Goal: Task Accomplishment & Management: Manage account settings

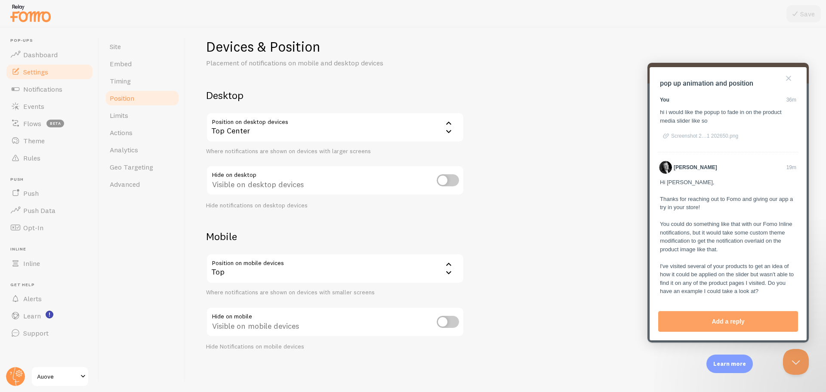
scroll to position [293, 0]
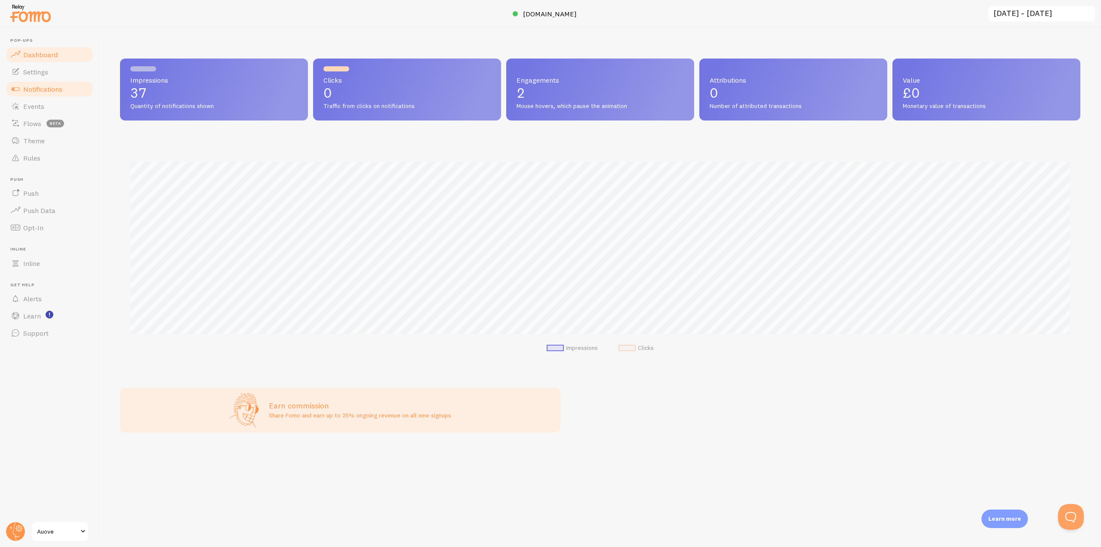
click at [40, 91] on span "Notifications" at bounding box center [42, 89] width 39 height 9
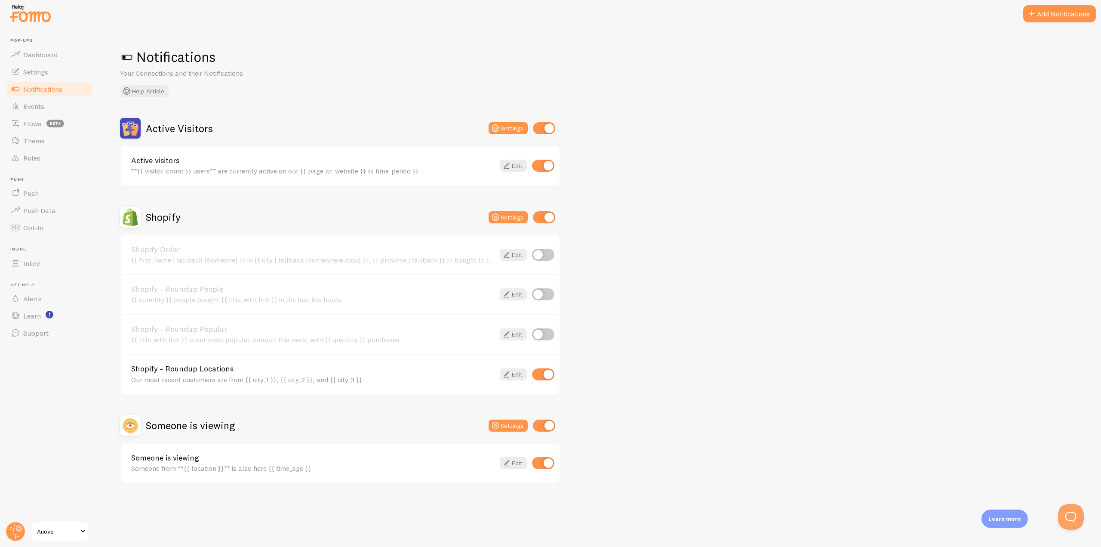
click at [544, 376] on input "checkbox" at bounding box center [543, 374] width 22 height 12
checkbox input "false"
click at [515, 166] on link "Edit" at bounding box center [513, 166] width 27 height 12
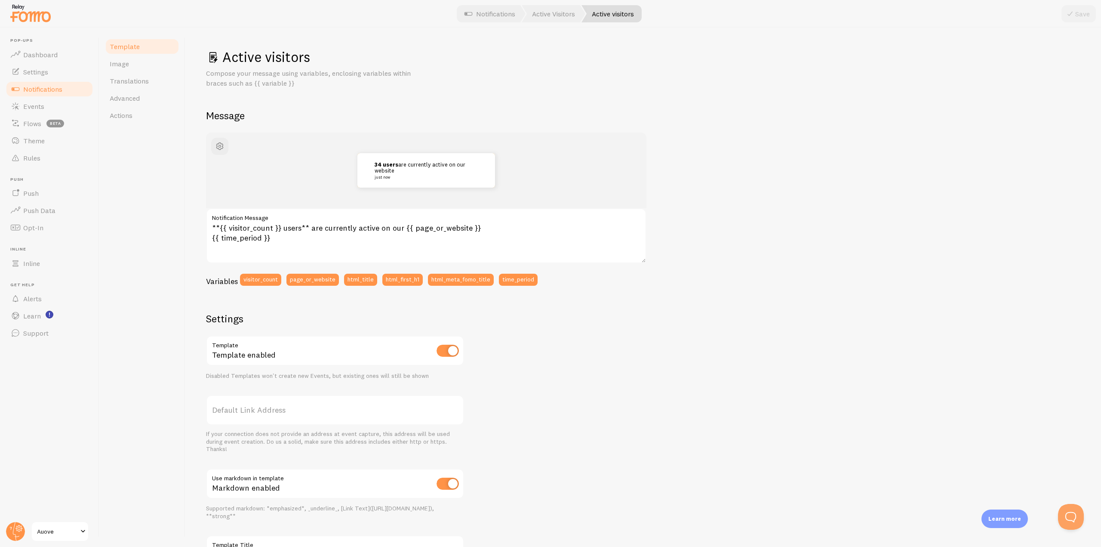
click at [450, 352] on input "checkbox" at bounding box center [448, 351] width 22 height 12
checkbox input "true"
drag, startPoint x: 400, startPoint y: 227, endPoint x: 431, endPoint y: 236, distance: 32.4
click at [431, 236] on textarea "**{{ visitor_count }} users** are currently active on our {{ page_or_website }}…" at bounding box center [426, 235] width 441 height 55
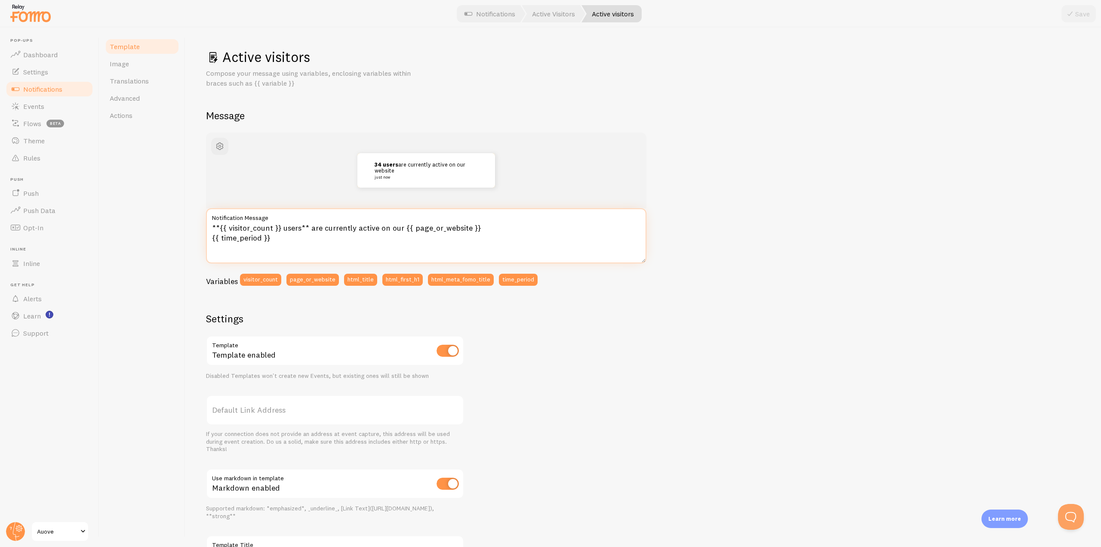
click at [373, 249] on textarea "**{{ visitor_count }} users** are currently active on our {{ page_or_website }}…" at bounding box center [426, 235] width 441 height 55
drag, startPoint x: 402, startPoint y: 228, endPoint x: 491, endPoint y: 235, distance: 89.0
click at [491, 235] on textarea "**{{ visitor_count }} users** are currently active on our {{ page_or_website }}…" at bounding box center [426, 235] width 441 height 55
click at [427, 234] on textarea "**{{ visitor_count }} users** are currently active on our {{ page_or_website }}…" at bounding box center [426, 235] width 441 height 55
drag, startPoint x: 482, startPoint y: 230, endPoint x: 400, endPoint y: 226, distance: 82.3
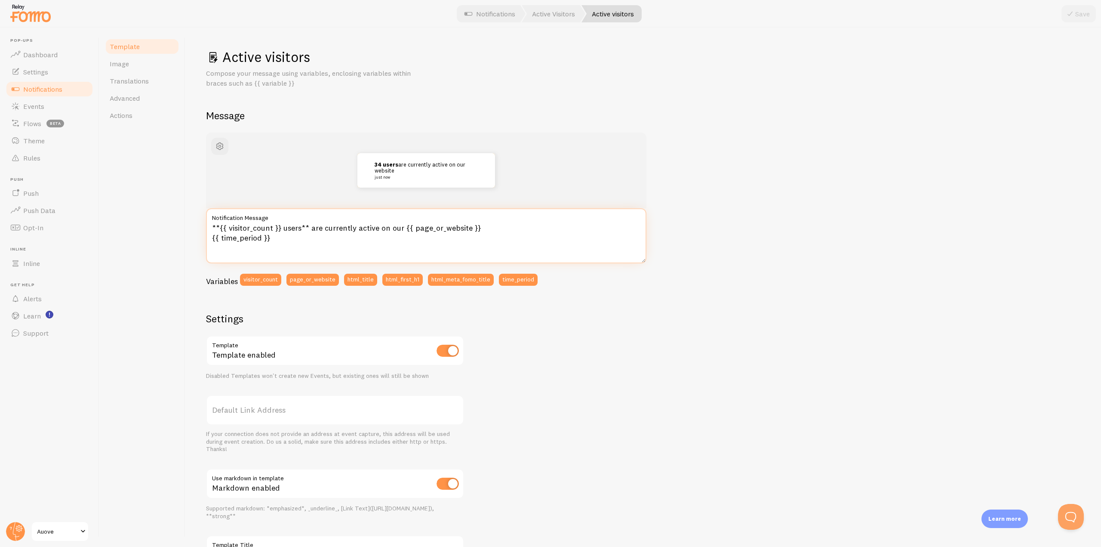
click at [400, 226] on textarea "**{{ visitor_count }} users** are currently active on our {{ page_or_website }}…" at bounding box center [426, 235] width 441 height 55
click at [210, 227] on textarea "**{{ visitor_count }} users** are currently viewing {{ time_period }}" at bounding box center [426, 235] width 441 height 55
drag, startPoint x: 219, startPoint y: 225, endPoint x: 206, endPoint y: 225, distance: 13.8
click at [206, 225] on div "Active visitors Compose your message using variables, enclosing variables withi…" at bounding box center [643, 287] width 916 height 519
click at [212, 224] on textarea "**{{ visitor_count }} users** are currently viewing {{ time_period }}" at bounding box center [426, 235] width 441 height 55
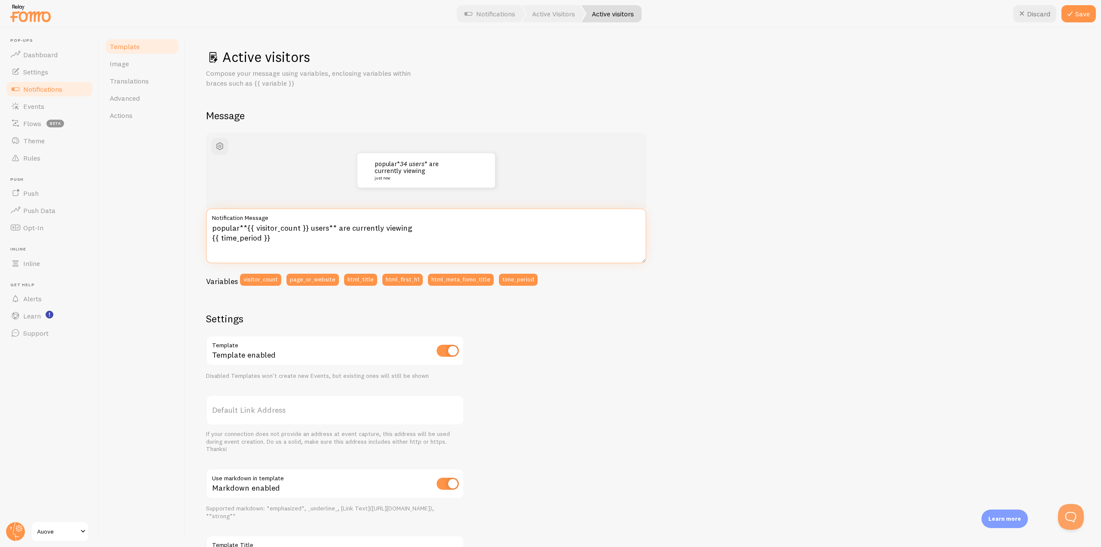
click at [212, 226] on textarea "popular**{{ visitor_count }} users** are currently viewing {{ time_period }}" at bounding box center [426, 235] width 441 height 55
paste textarea "**"
drag, startPoint x: 245, startPoint y: 228, endPoint x: 269, endPoint y: 225, distance: 24.2
click at [245, 228] on textarea "**popular**{{ visitor_count }} users** are currently viewing {{ time_period }}" at bounding box center [426, 235] width 441 height 55
drag, startPoint x: 256, startPoint y: 226, endPoint x: 250, endPoint y: 225, distance: 6.5
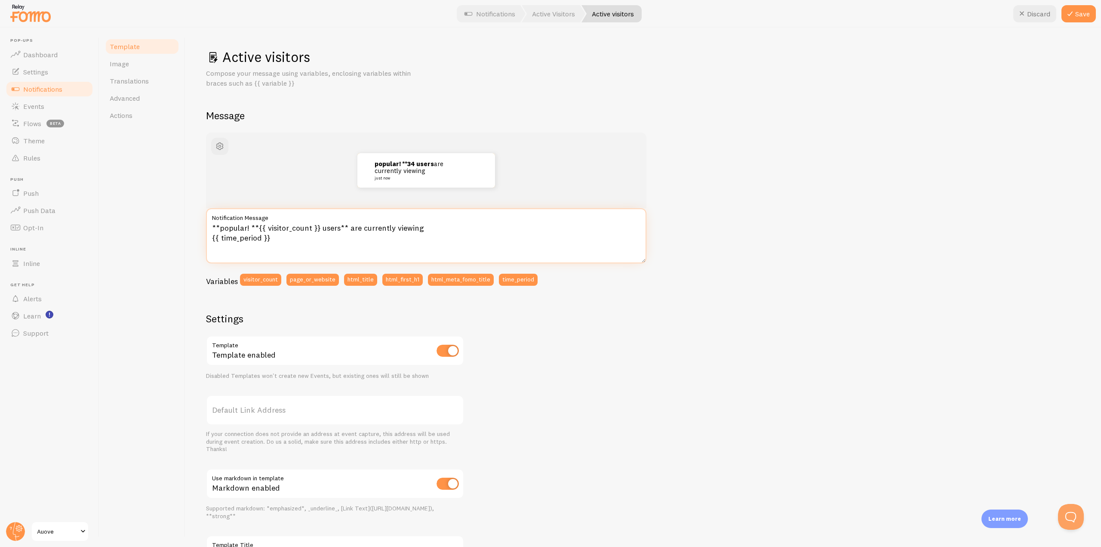
click at [250, 225] on textarea "**popular! **{{ visitor_count }} users** are currently viewing {{ time_period }}" at bounding box center [426, 235] width 441 height 55
drag, startPoint x: 338, startPoint y: 225, endPoint x: 330, endPoint y: 223, distance: 7.9
click at [330, 224] on textarea "**popular! {{ visitor_count }} users** are currently viewing {{ time_period }}" at bounding box center [426, 235] width 441 height 55
click at [247, 225] on textarea "**popular! {{ visitor_count }} users are currently viewing {{ time_period }}" at bounding box center [426, 235] width 441 height 55
paste textarea "**"
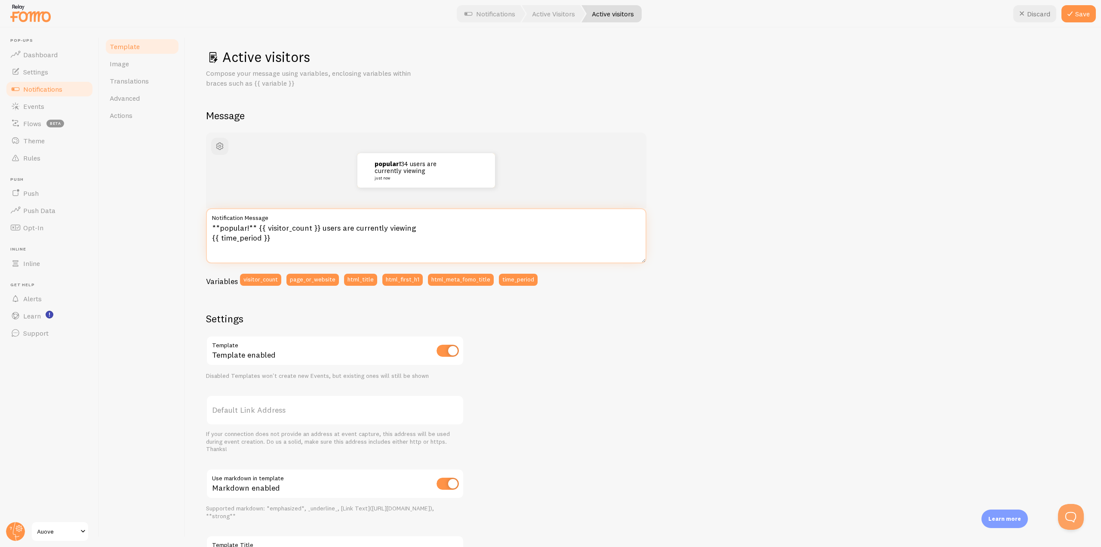
click at [222, 226] on textarea "**popular!** {{ visitor_count }} users are currently viewing {{ time_period }}" at bounding box center [426, 235] width 441 height 55
click at [271, 238] on textarea "**Popular!** {{ visitor_count }} users are currently viewing {{ time_period }}" at bounding box center [426, 235] width 441 height 55
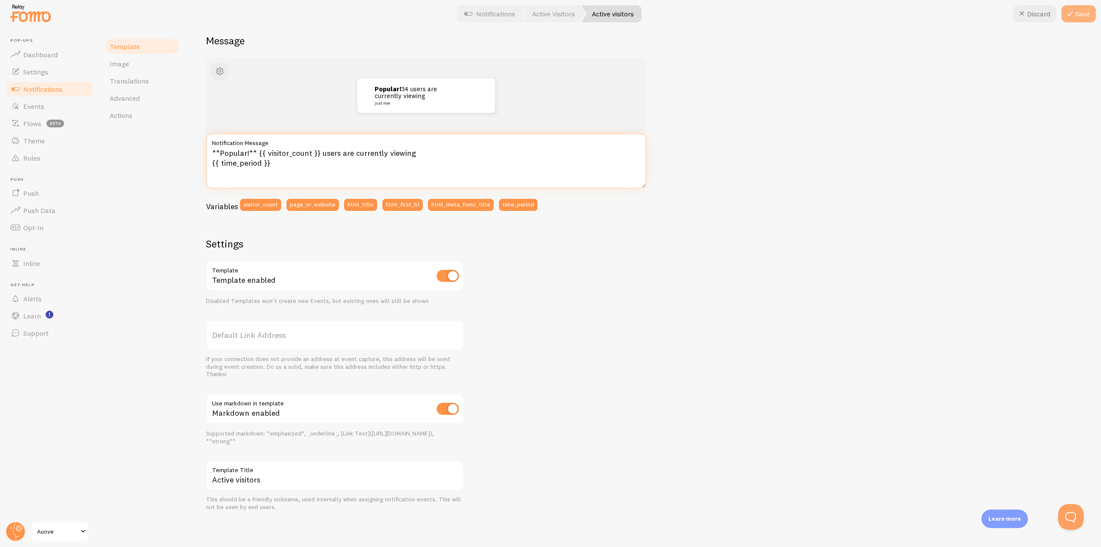
type textarea "**Popular!** {{ visitor_count }} users are currently viewing {{ time_period }}"
click at [1086, 14] on button "Save" at bounding box center [1079, 13] width 34 height 17
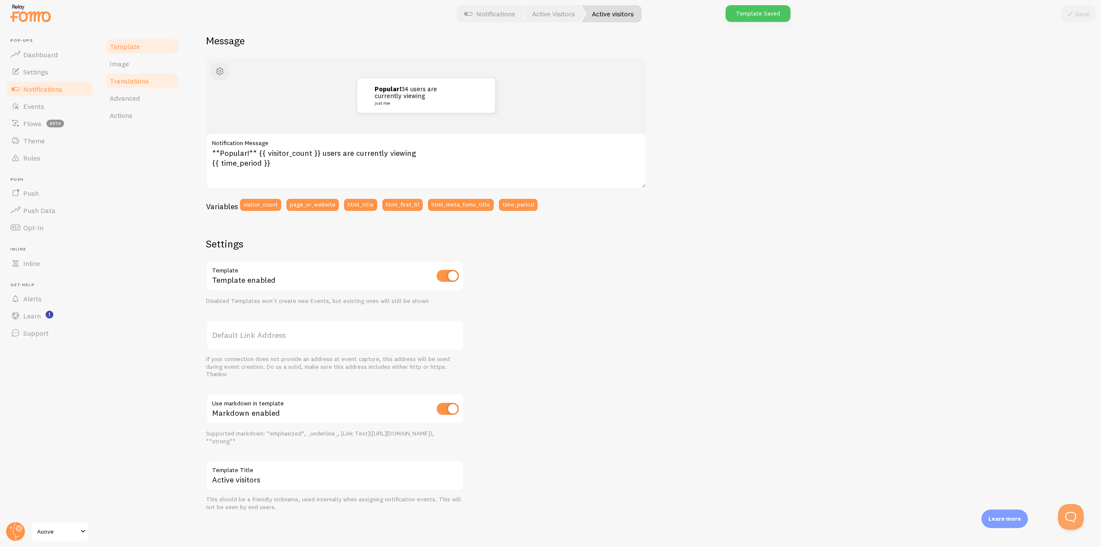
click at [139, 79] on span "Translations" at bounding box center [129, 81] width 39 height 9
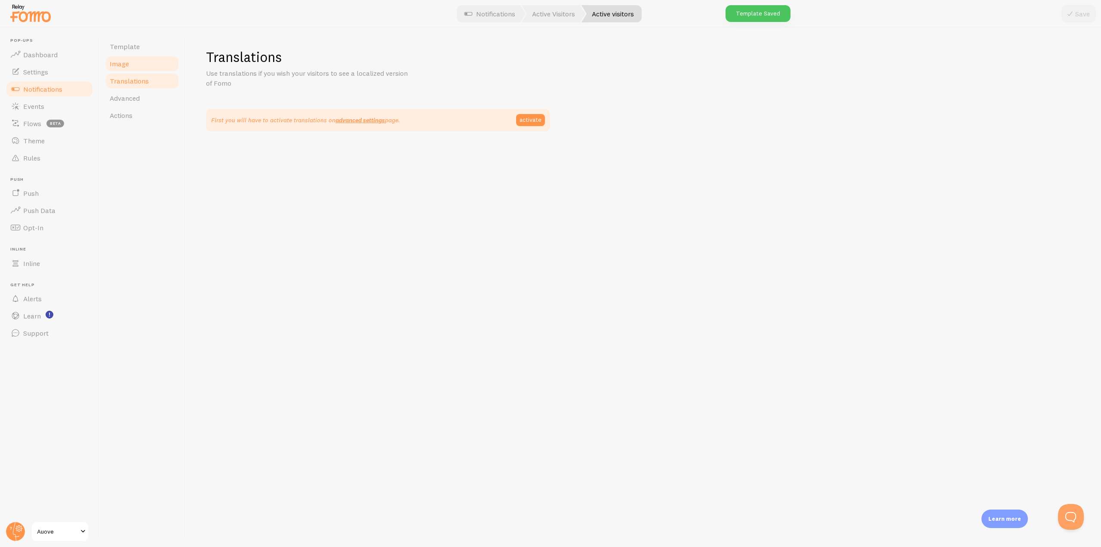
click at [136, 67] on link "Image" at bounding box center [142, 63] width 75 height 17
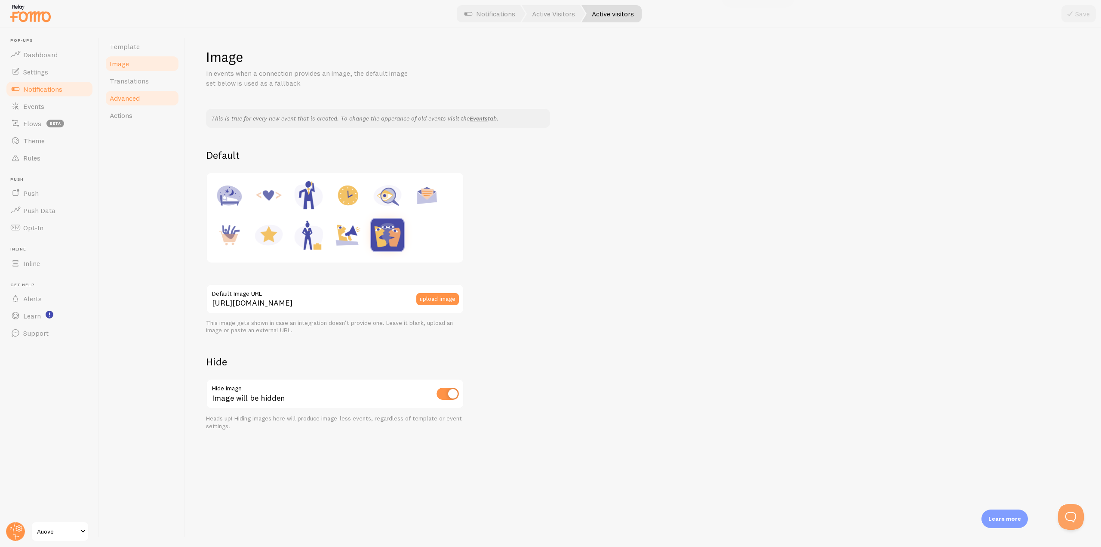
click at [146, 100] on link "Advanced" at bounding box center [142, 97] width 75 height 17
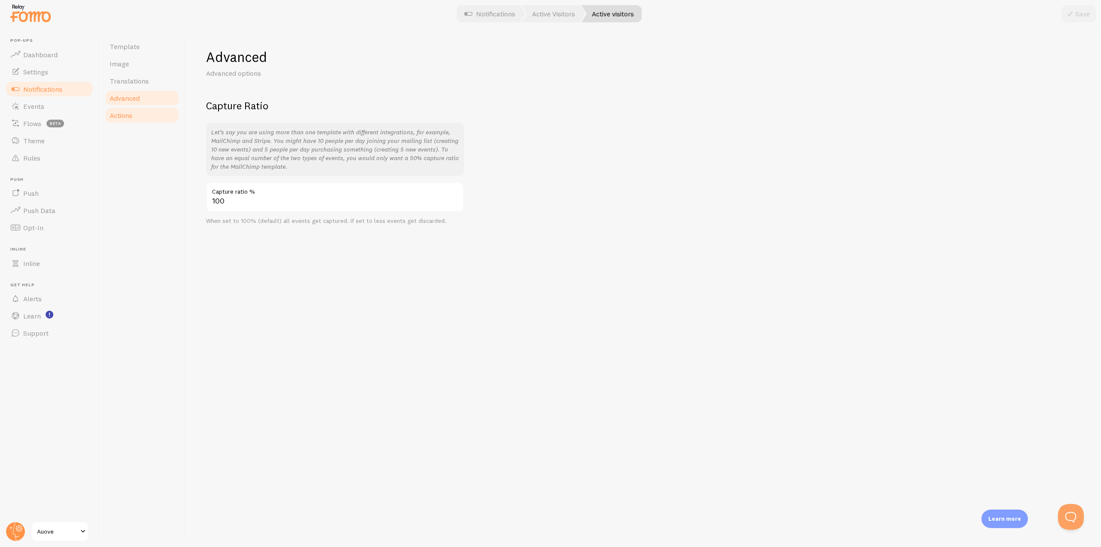
click at [142, 112] on link "Actions" at bounding box center [142, 115] width 75 height 17
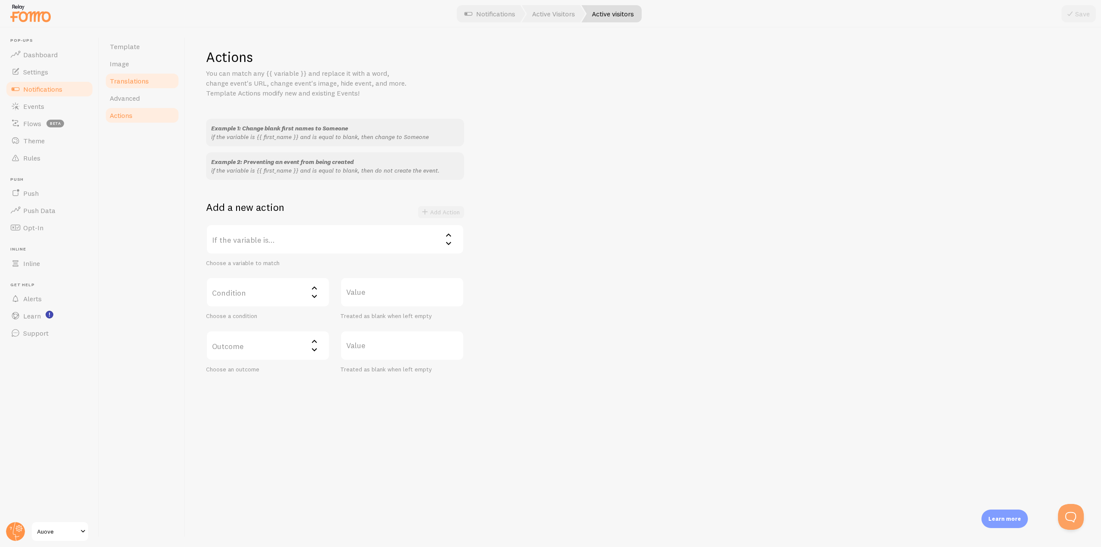
click at [142, 80] on span "Translations" at bounding box center [129, 81] width 39 height 9
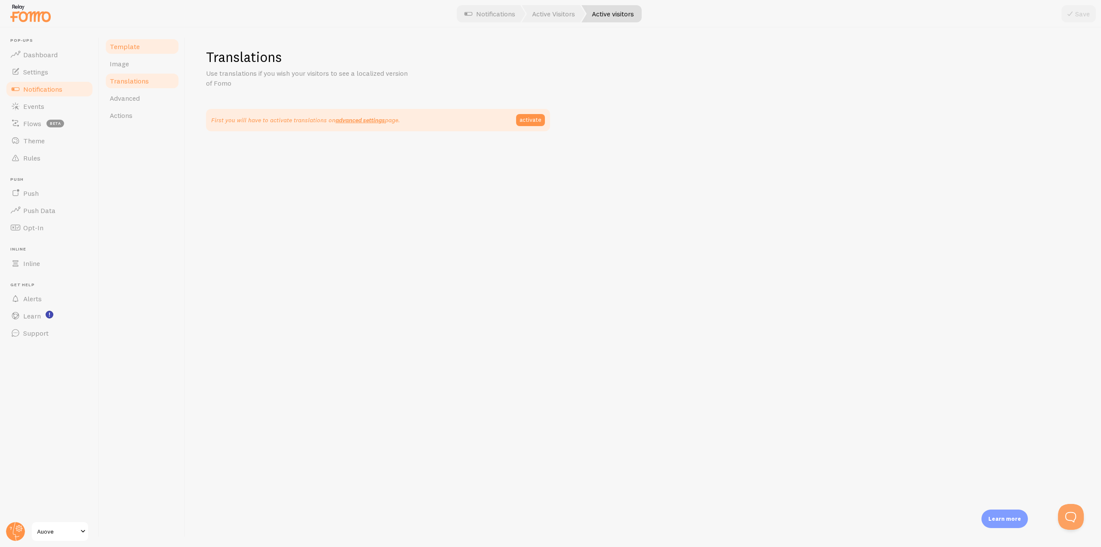
click at [135, 47] on span "Template" at bounding box center [125, 46] width 30 height 9
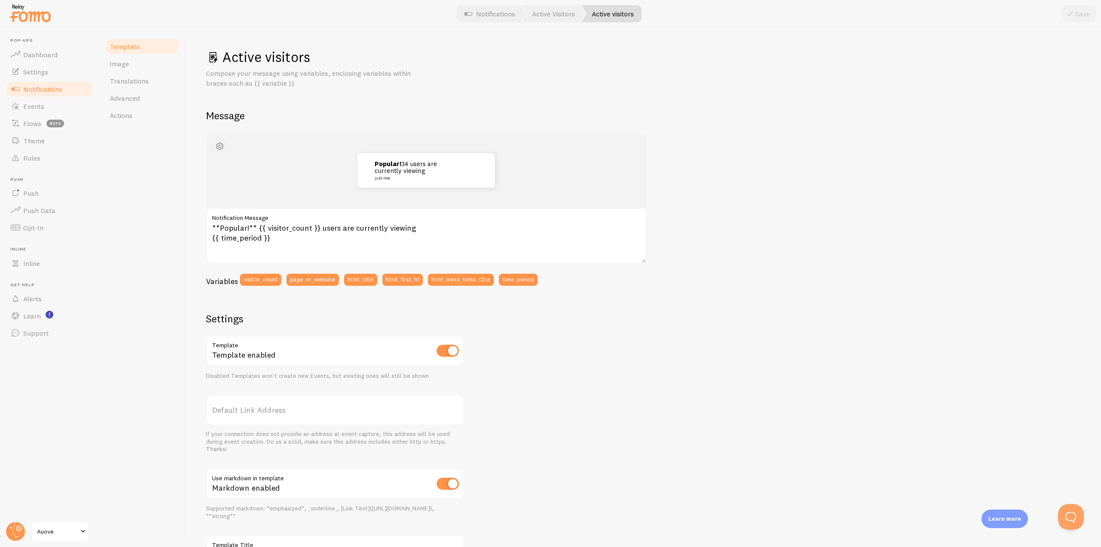
click at [219, 144] on span "button" at bounding box center [220, 146] width 10 height 10
click at [270, 118] on h2 "Message" at bounding box center [643, 115] width 875 height 13
click at [45, 297] on link "Alerts" at bounding box center [49, 298] width 89 height 17
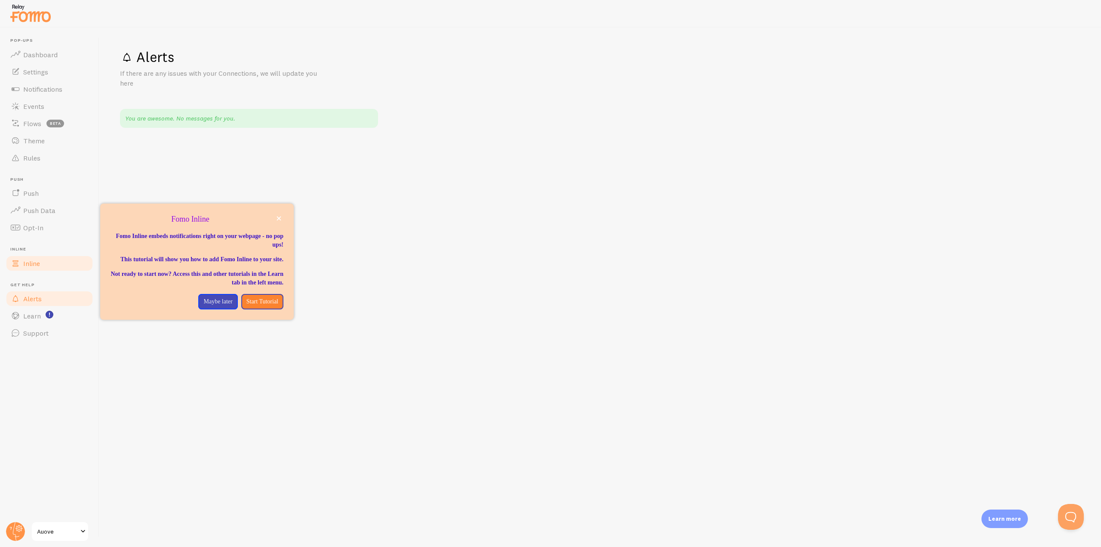
click at [38, 258] on link "Inline" at bounding box center [49, 263] width 89 height 17
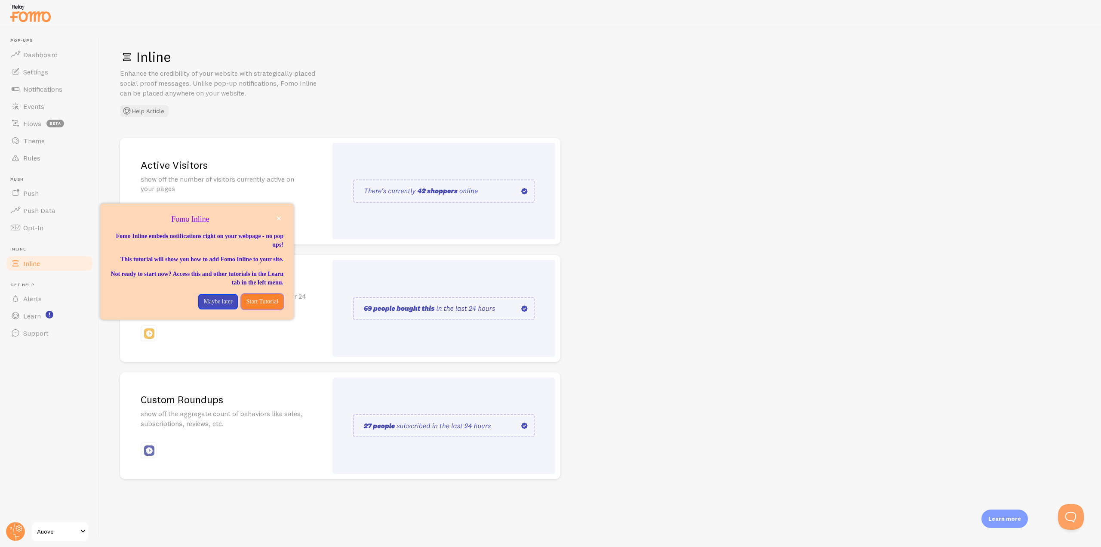
click at [253, 306] on p "Start Tutorial" at bounding box center [263, 301] width 32 height 9
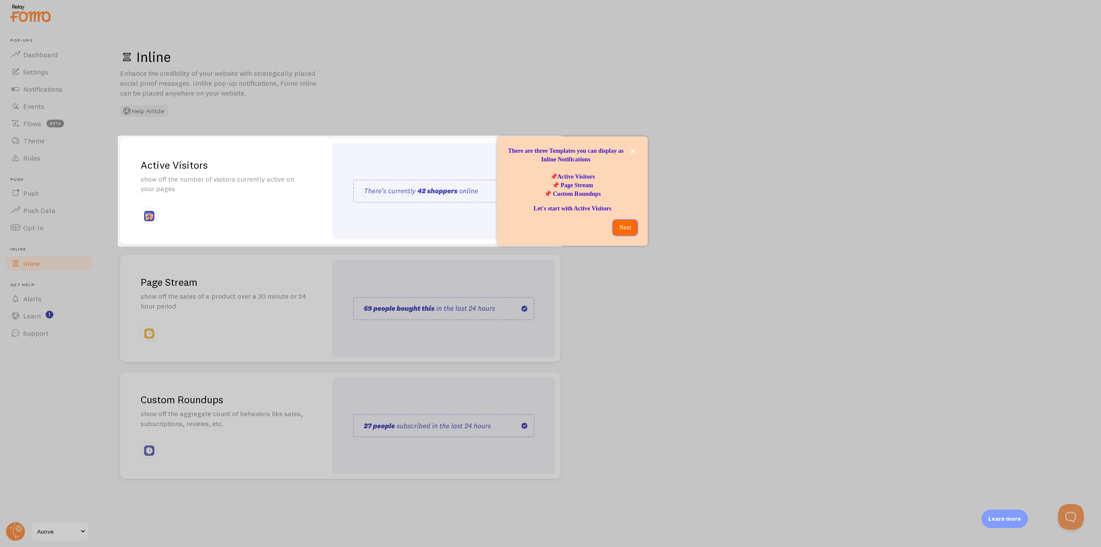
click at [621, 226] on p "Next" at bounding box center [625, 227] width 14 height 9
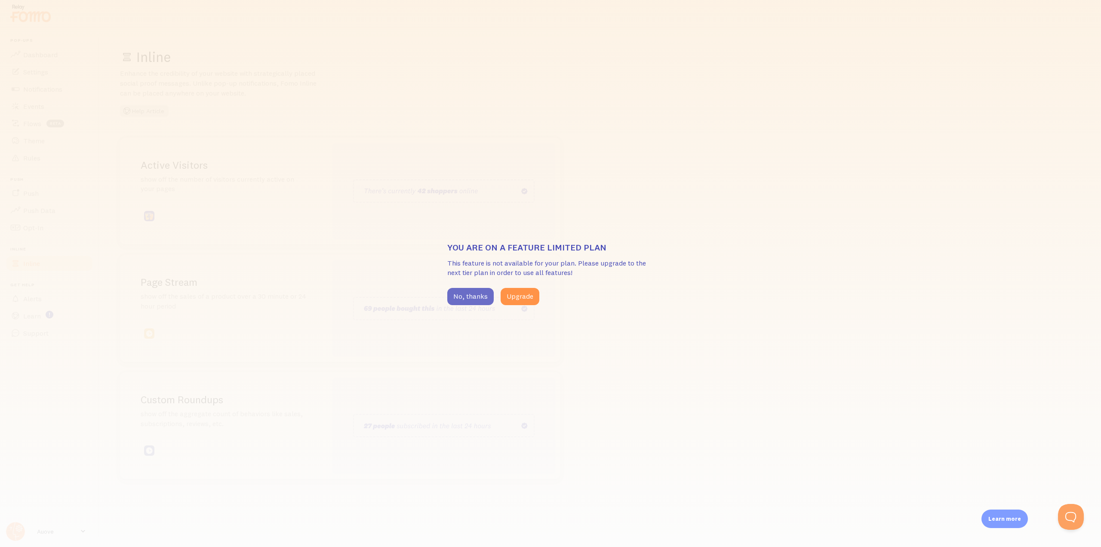
click at [473, 292] on button "No, thanks" at bounding box center [470, 296] width 46 height 17
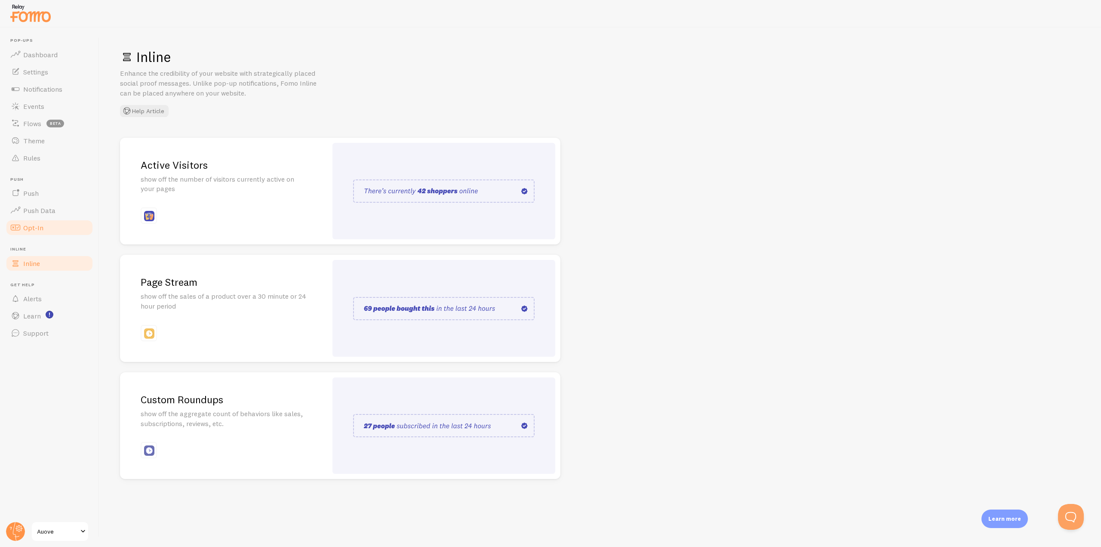
click at [46, 231] on link "Opt-In" at bounding box center [49, 227] width 89 height 17
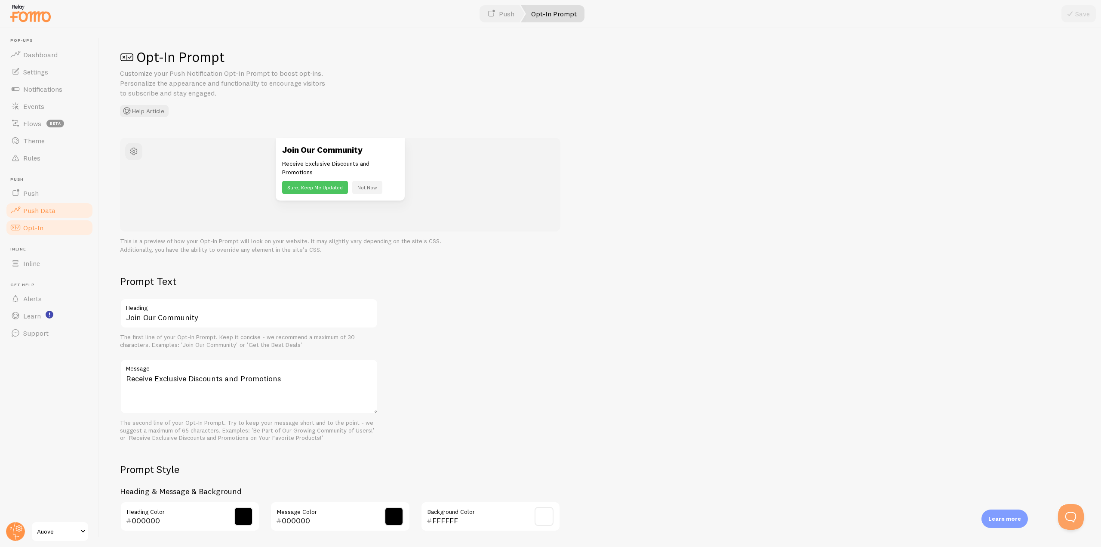
click at [53, 206] on link "Push Data" at bounding box center [49, 210] width 89 height 17
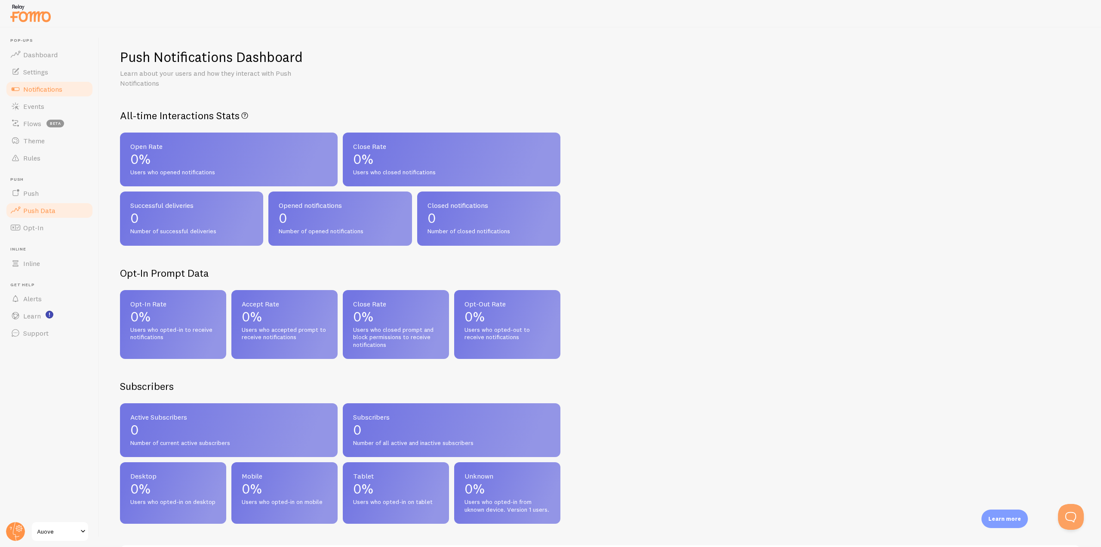
click at [47, 88] on span "Notifications" at bounding box center [42, 89] width 39 height 9
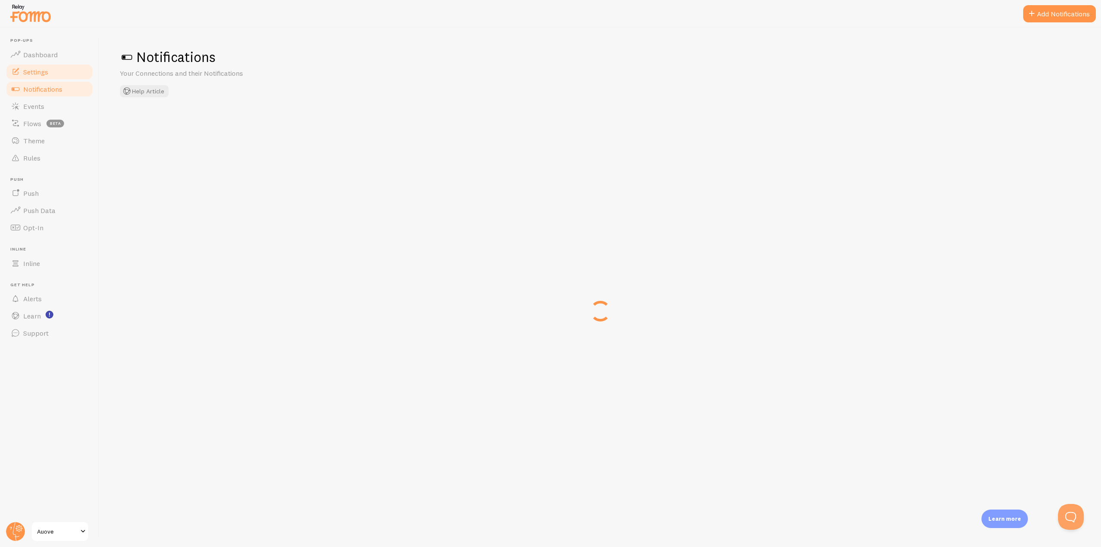
click at [40, 73] on span "Settings" at bounding box center [35, 72] width 25 height 9
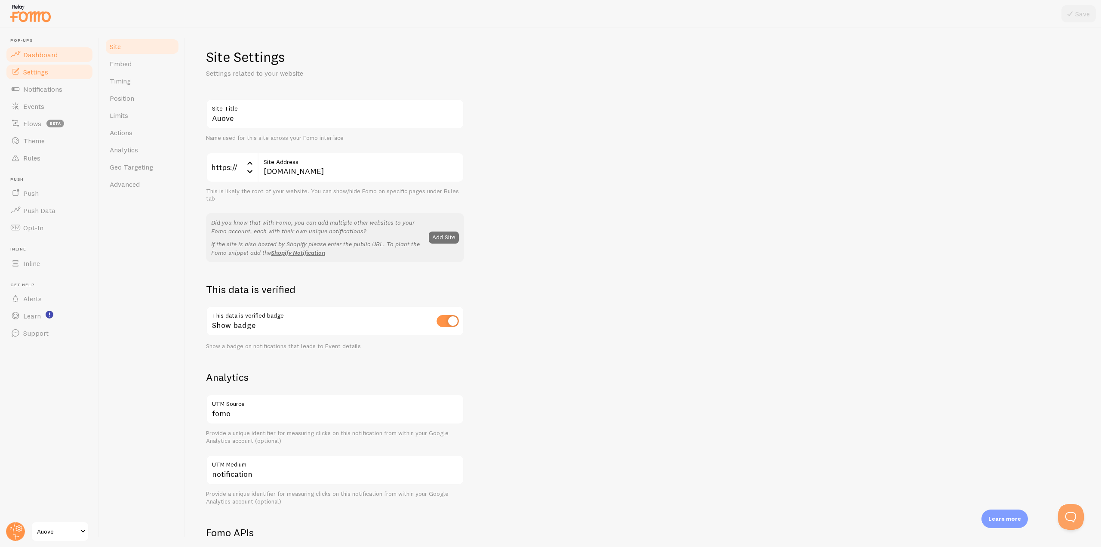
click at [50, 56] on span "Dashboard" at bounding box center [40, 54] width 34 height 9
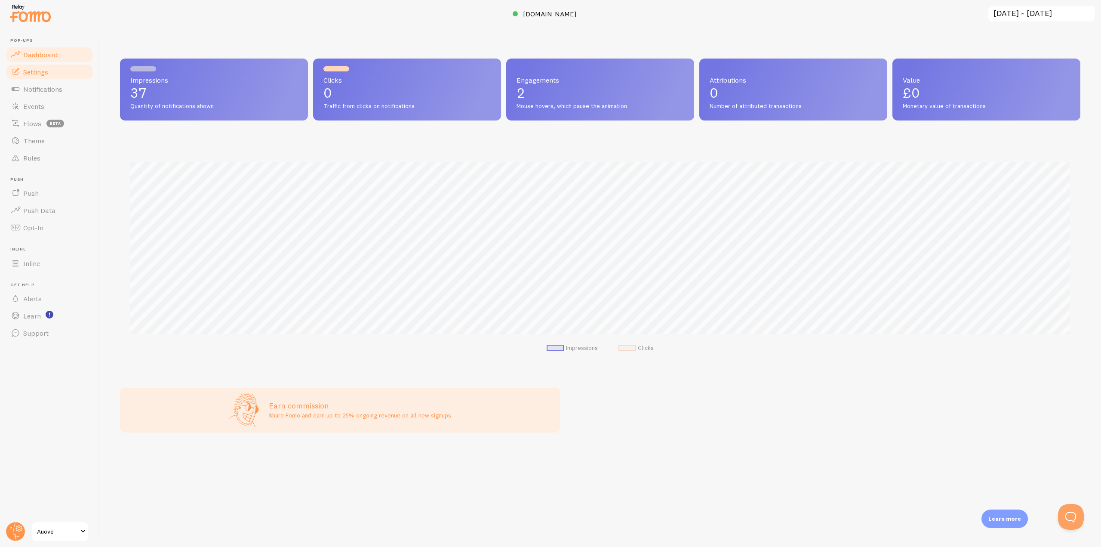
scroll to position [226, 961]
click at [48, 70] on span "Settings" at bounding box center [35, 72] width 25 height 9
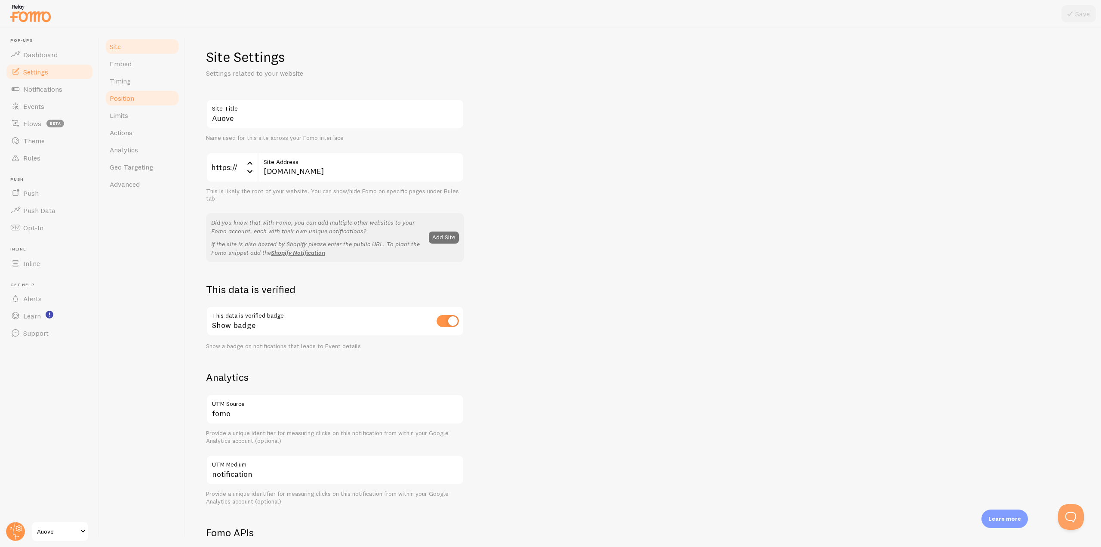
click at [123, 102] on span "Position" at bounding box center [122, 98] width 25 height 9
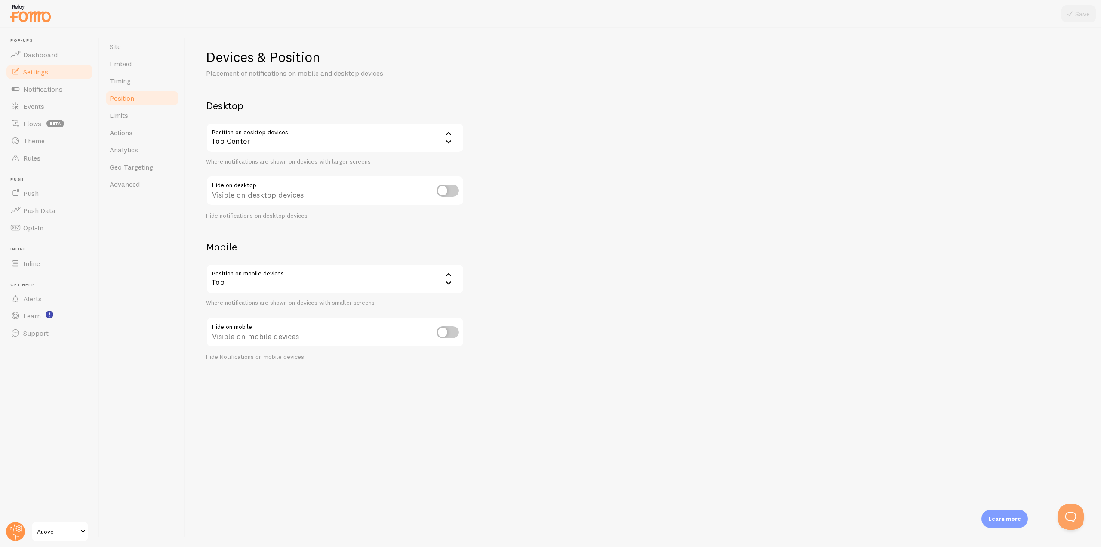
click at [318, 142] on div "Top Center" at bounding box center [335, 138] width 258 height 30
click at [255, 195] on li "Top Left" at bounding box center [335, 195] width 256 height 15
click at [275, 142] on div "Top Left" at bounding box center [335, 138] width 258 height 30
drag, startPoint x: 548, startPoint y: 185, endPoint x: 543, endPoint y: 188, distance: 6.2
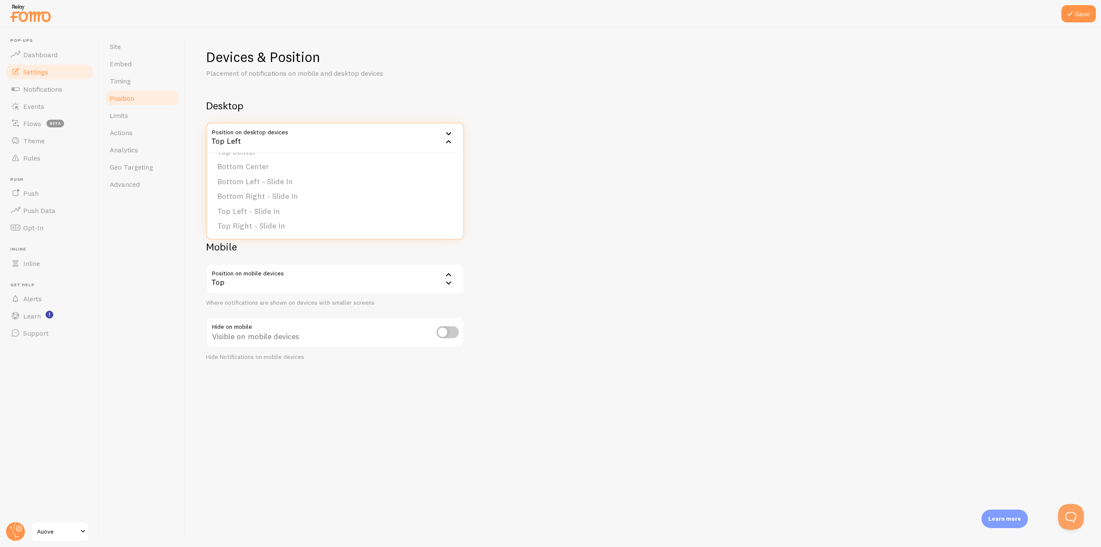
click at [549, 185] on div "Devices & Position Placement of notifications on mobile and desktop devices Des…" at bounding box center [643, 204] width 875 height 313
click at [389, 278] on div "Top" at bounding box center [335, 279] width 258 height 30
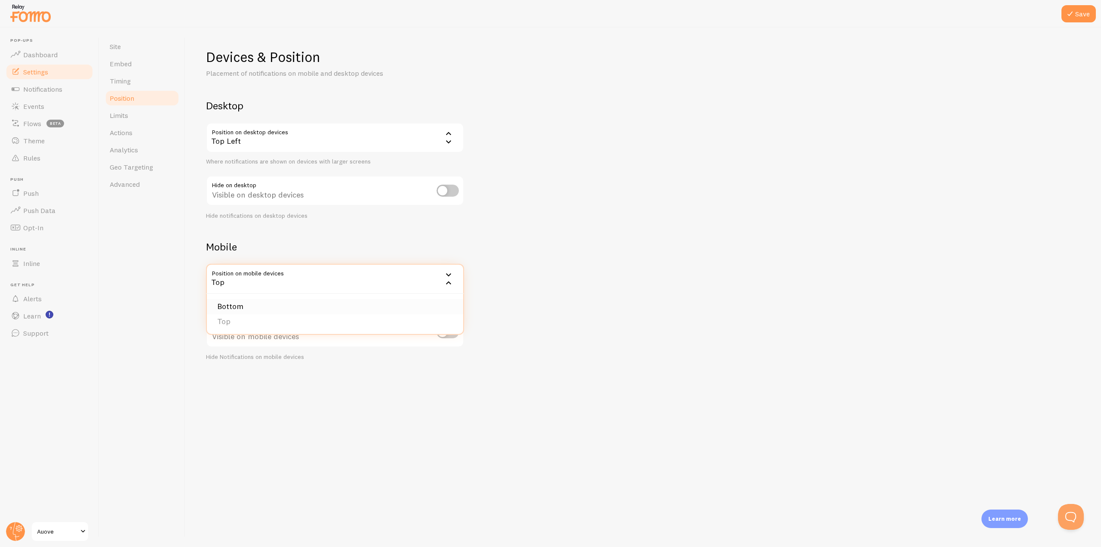
click at [279, 308] on li "Bottom" at bounding box center [335, 306] width 256 height 15
click at [1065, 14] on icon at bounding box center [1070, 14] width 10 height 10
click at [148, 65] on link "Embed" at bounding box center [142, 63] width 75 height 17
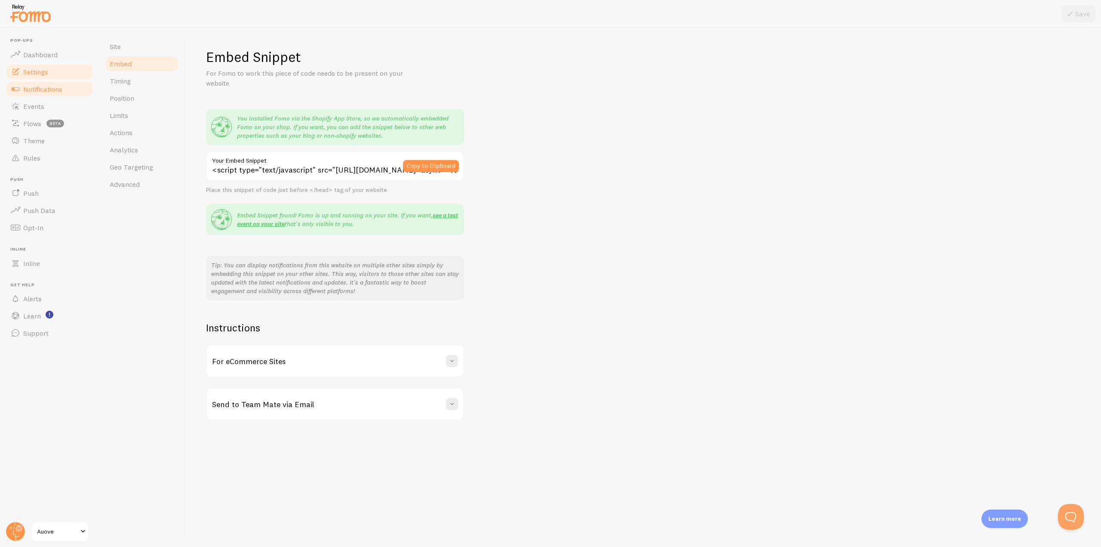
click at [50, 93] on span "Notifications" at bounding box center [42, 89] width 39 height 9
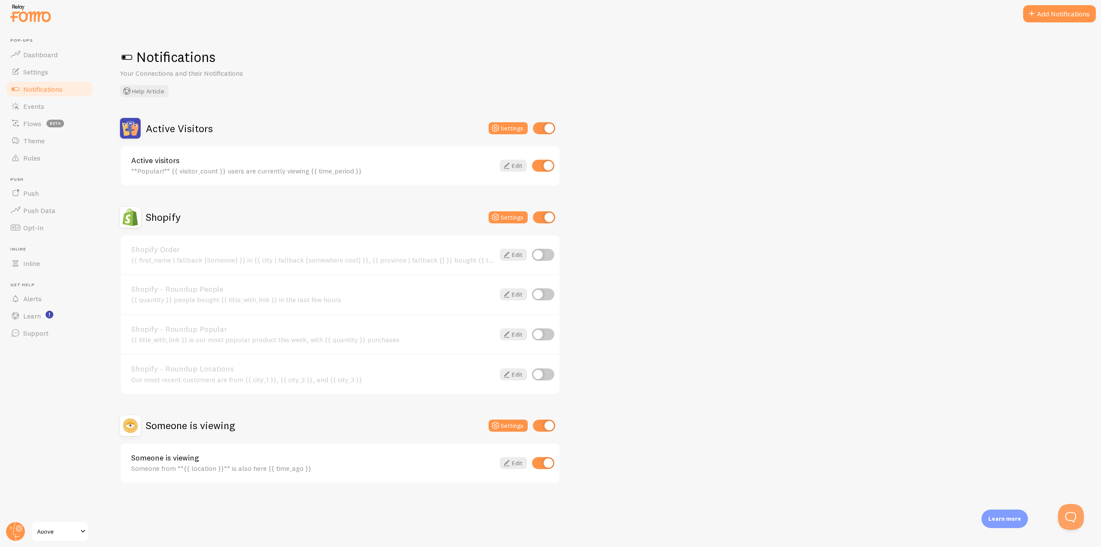
click at [541, 426] on input "checkbox" at bounding box center [544, 426] width 22 height 12
checkbox input "false"
click at [548, 217] on input "checkbox" at bounding box center [544, 217] width 22 height 12
click at [541, 213] on input "checkbox" at bounding box center [544, 217] width 22 height 12
checkbox input "true"
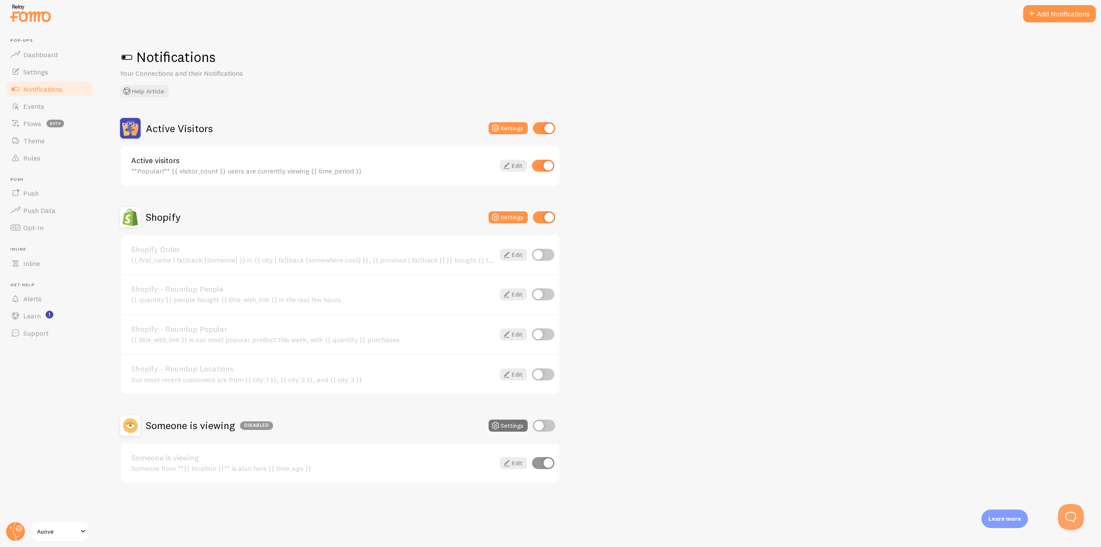
click at [259, 170] on div "**Popular!** {{ visitor_count }} users are currently viewing {{ time_period }}" at bounding box center [313, 171] width 364 height 8
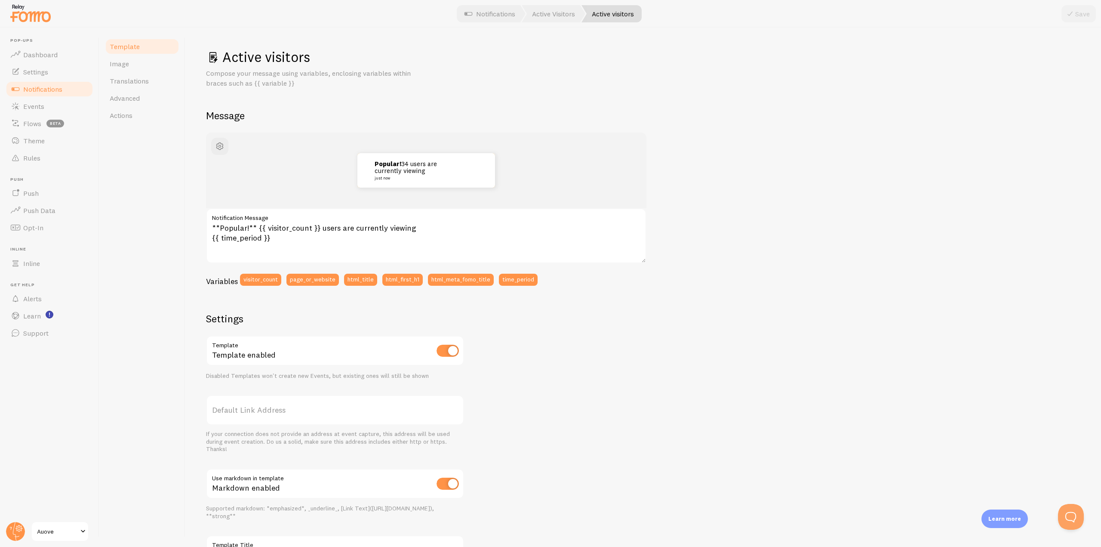
scroll to position [75, 0]
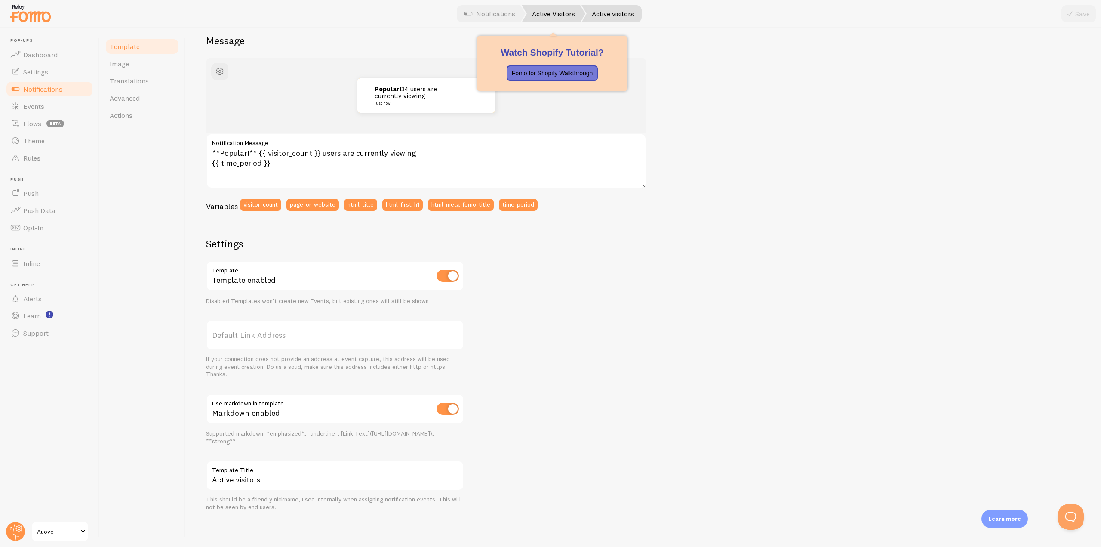
click at [545, 10] on link "Active Visitors" at bounding box center [554, 13] width 64 height 17
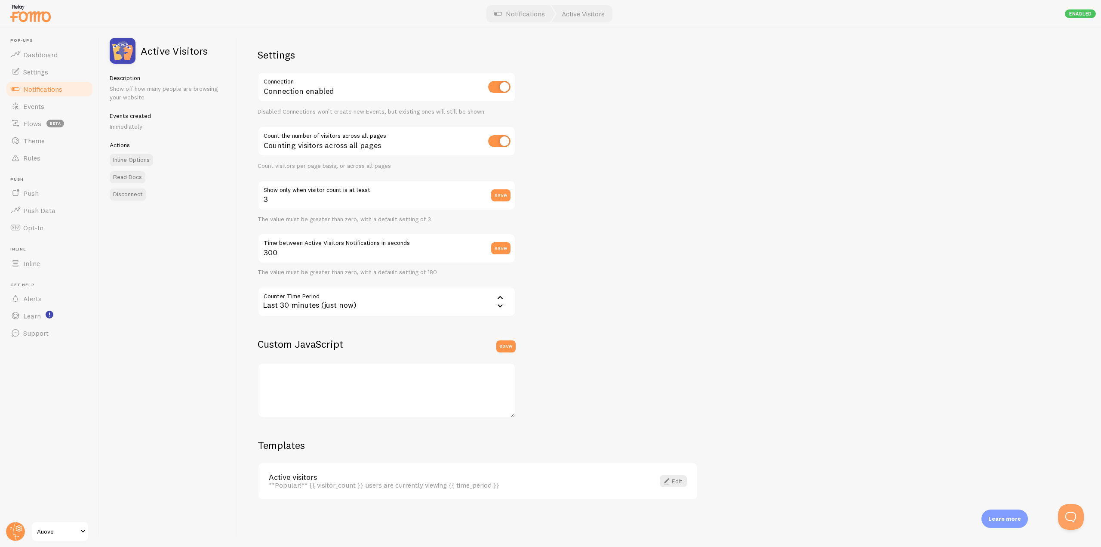
click at [391, 297] on div "Last 30 minutes (just now)" at bounding box center [387, 302] width 258 height 30
click at [431, 303] on div "Last 30 minutes (just now)" at bounding box center [387, 302] width 258 height 30
click at [336, 342] on li "Last 24 hours" at bounding box center [387, 343] width 256 height 15
click at [381, 203] on input "3" at bounding box center [387, 195] width 258 height 30
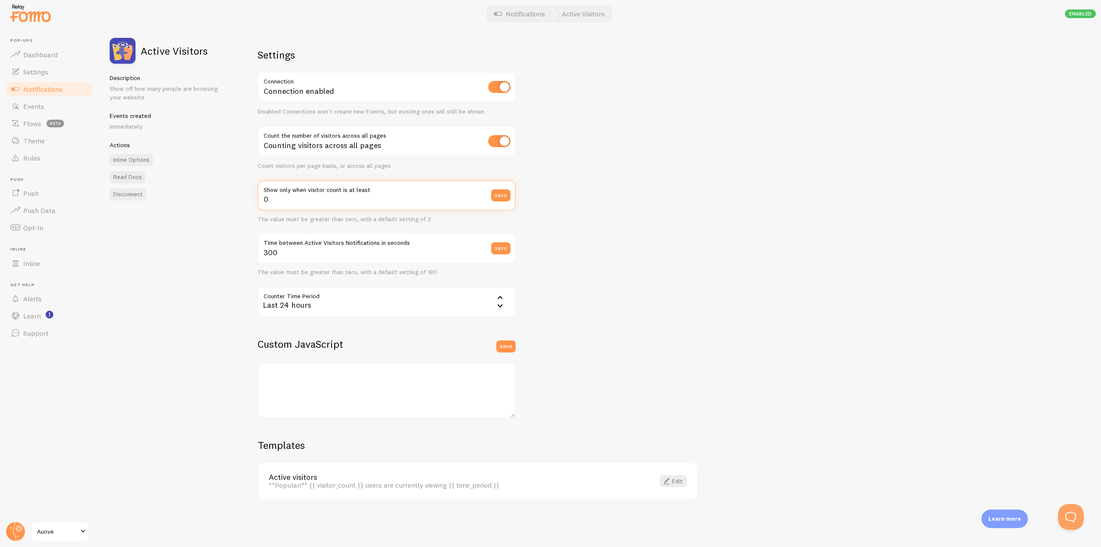
type input "0"
click at [588, 164] on div "Settings Connection Connection enabled Disabled Connections won't create new Ev…" at bounding box center [669, 287] width 864 height 519
click at [507, 194] on button "save" at bounding box center [500, 195] width 19 height 12
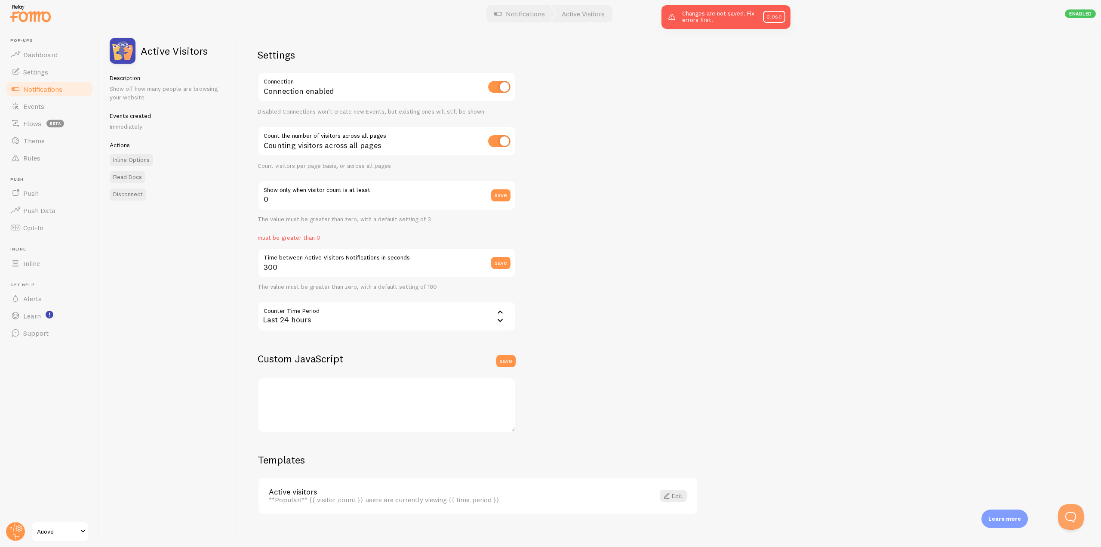
click at [364, 190] on label "Show only when visitor count is at least" at bounding box center [387, 187] width 258 height 15
click at [364, 190] on input "0" at bounding box center [387, 195] width 258 height 30
type input "1"
click at [502, 194] on button "save" at bounding box center [500, 195] width 19 height 12
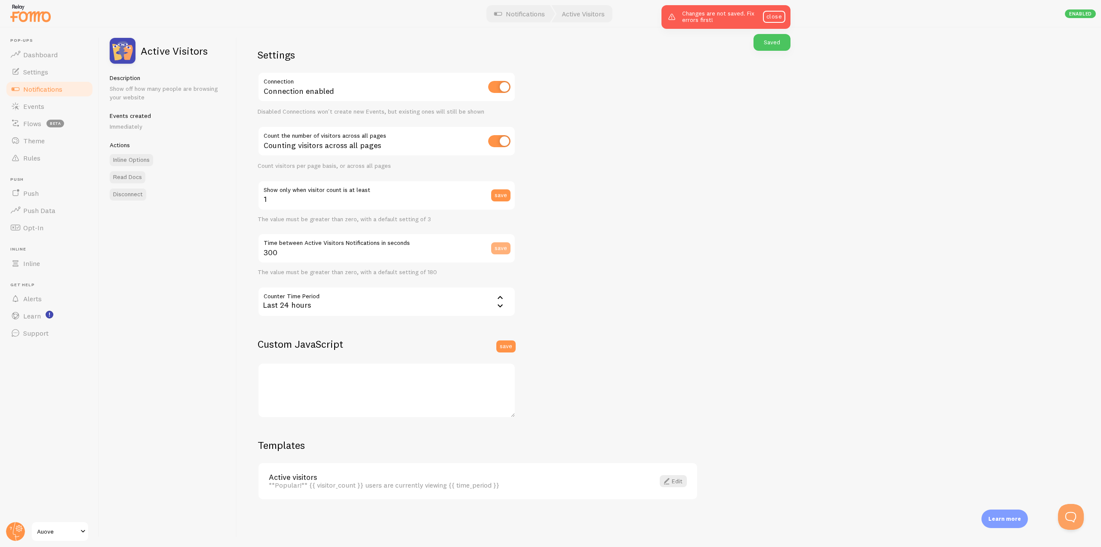
click at [500, 248] on button "save" at bounding box center [500, 248] width 19 height 12
click at [777, 20] on link "close" at bounding box center [774, 17] width 22 height 12
click at [527, 15] on link "Notifications" at bounding box center [519, 13] width 71 height 17
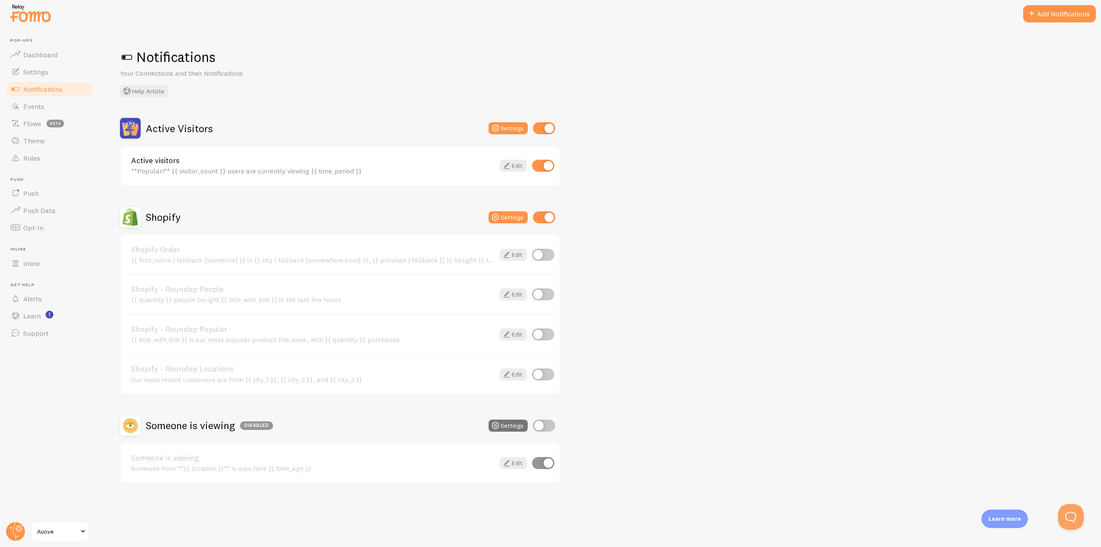
click at [363, 464] on div "Someone is viewing Someone from **{{ location }}** is also here {{ time_ago }}" at bounding box center [313, 463] width 364 height 19
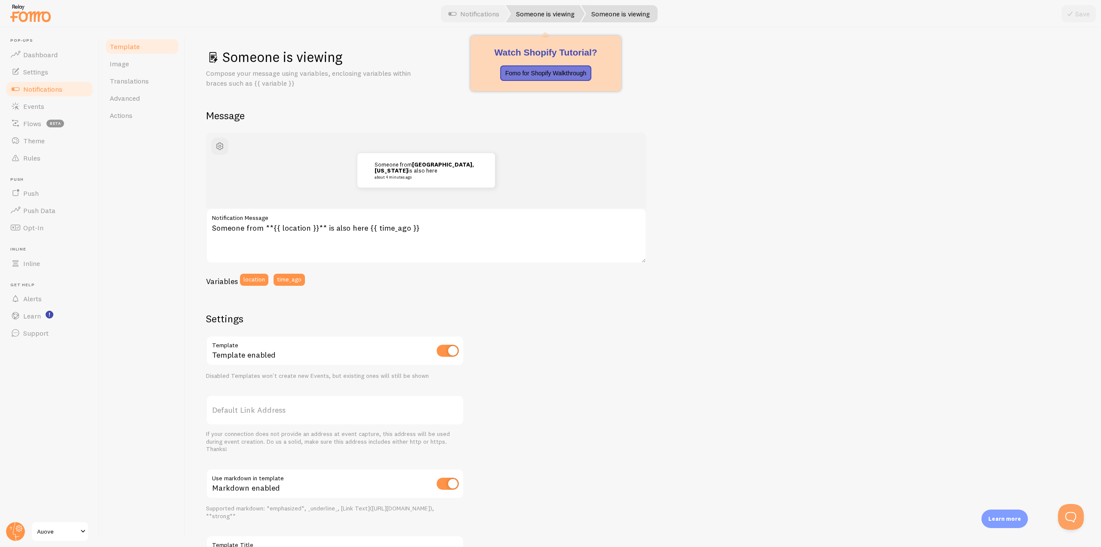
click at [555, 7] on link "Someone is viewing" at bounding box center [545, 13] width 79 height 17
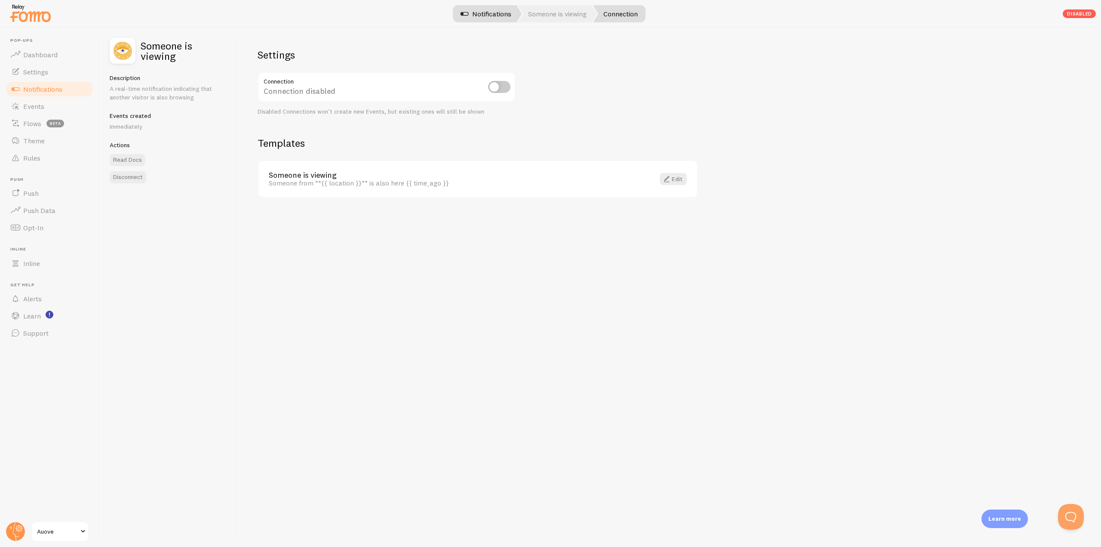
click at [487, 12] on link "Notifications" at bounding box center [485, 13] width 71 height 17
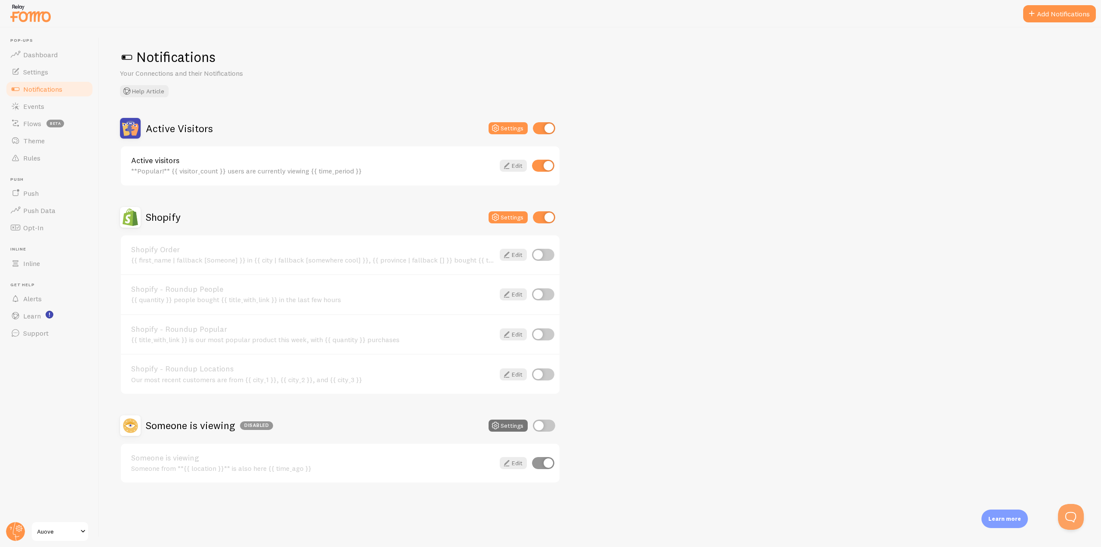
click at [411, 164] on link "Active visitors" at bounding box center [313, 161] width 364 height 8
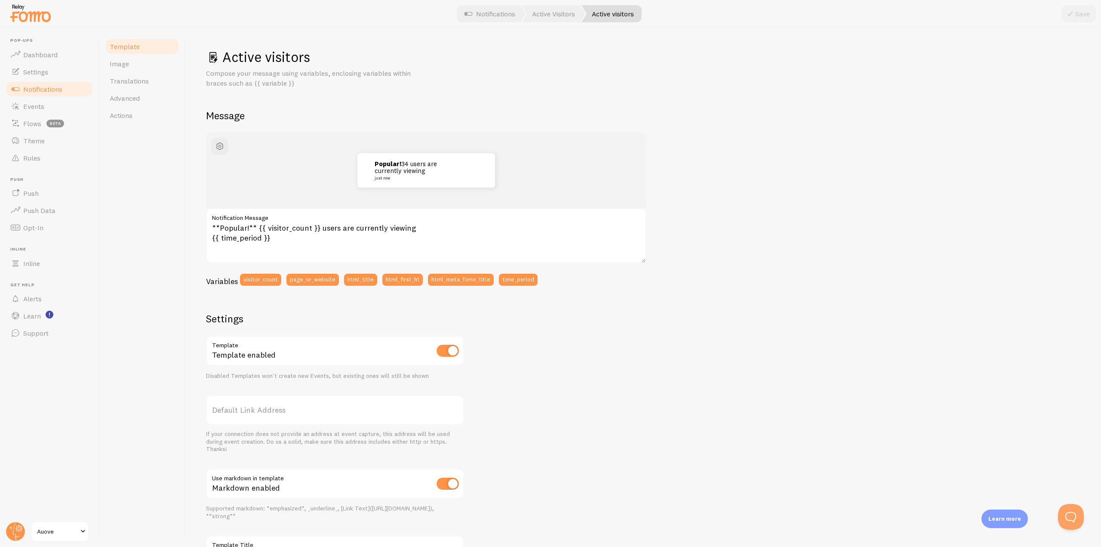
scroll to position [75, 0]
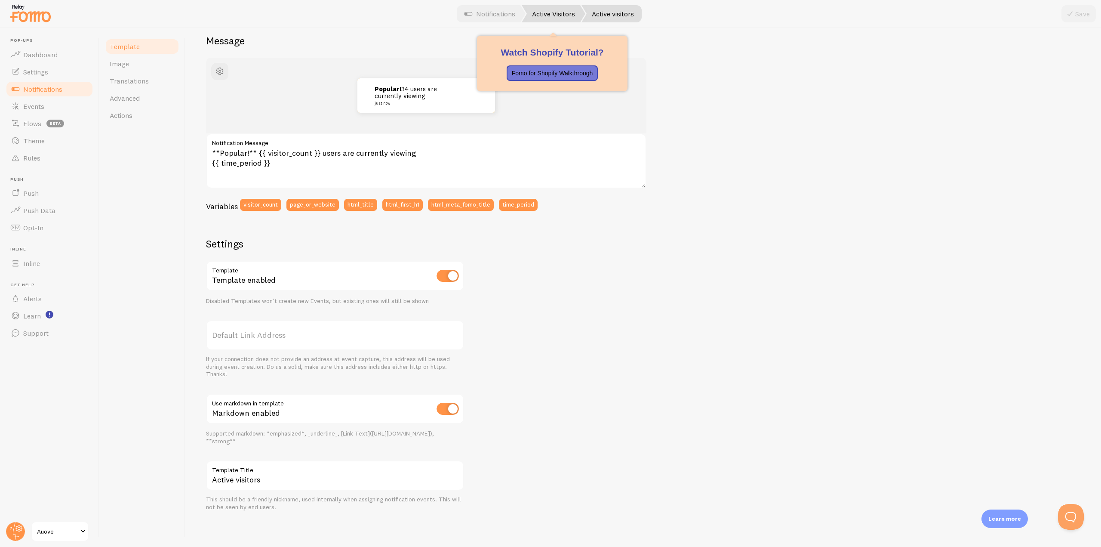
click at [544, 19] on link "Active Visitors" at bounding box center [554, 13] width 64 height 17
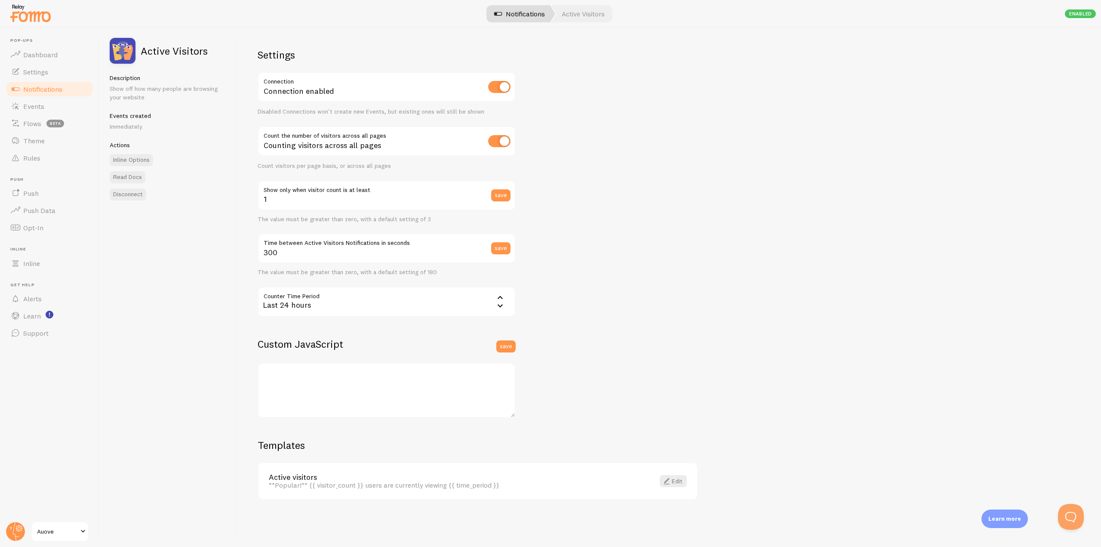
click at [536, 18] on link "Notifications" at bounding box center [519, 13] width 71 height 17
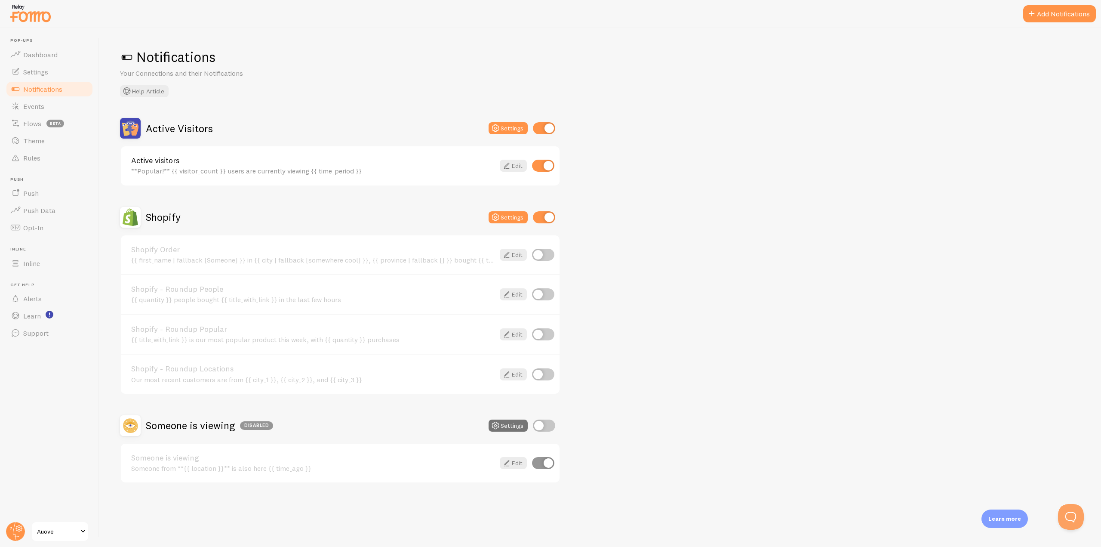
click at [192, 160] on link "Active visitors" at bounding box center [313, 161] width 364 height 8
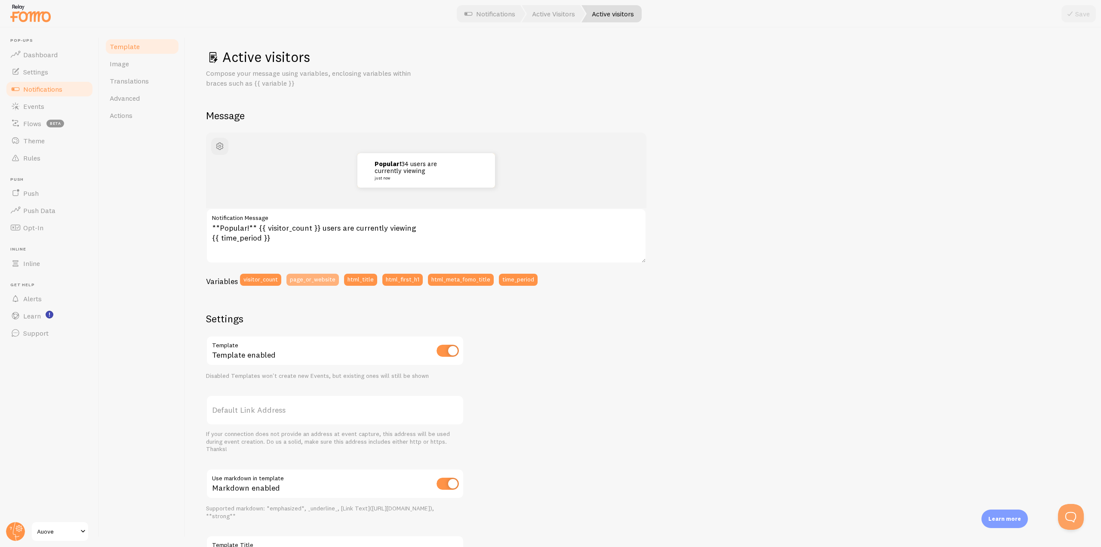
scroll to position [75, 0]
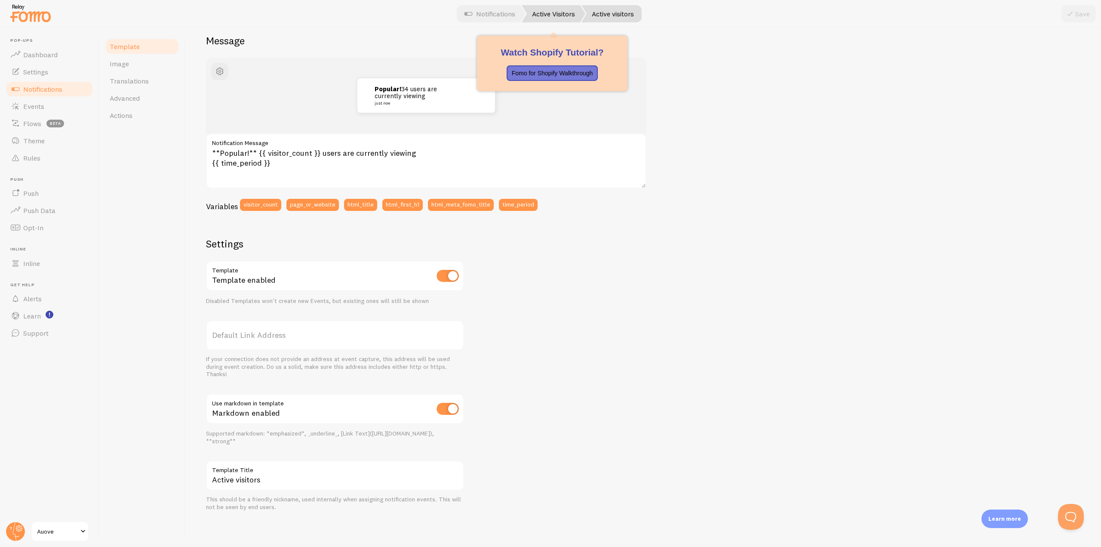
click at [550, 6] on link "Active Visitors" at bounding box center [554, 13] width 64 height 17
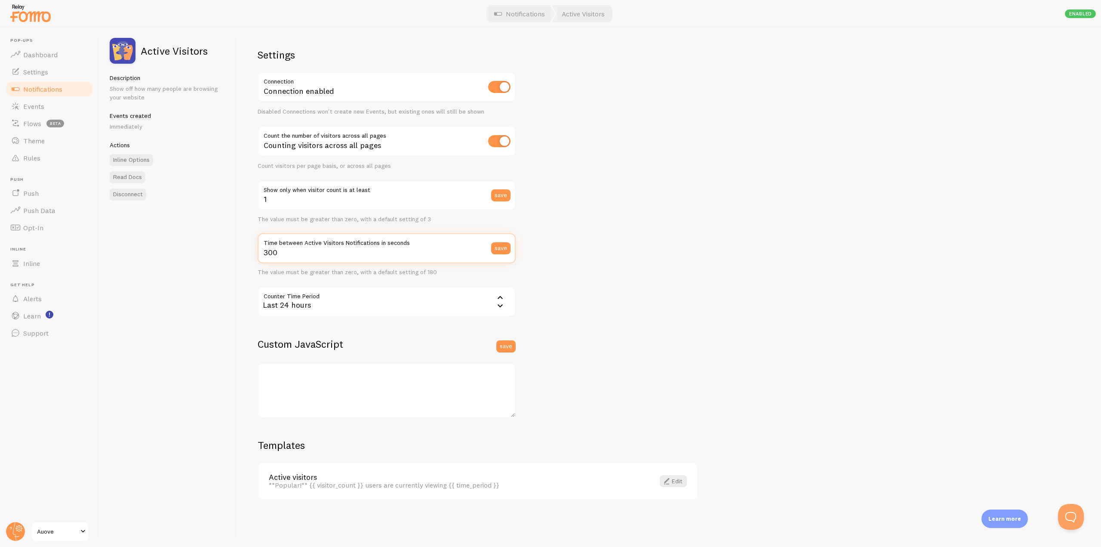
click at [379, 254] on input "300" at bounding box center [387, 248] width 258 height 30
drag, startPoint x: 285, startPoint y: 253, endPoint x: 237, endPoint y: 259, distance: 48.6
click at [238, 259] on div "Settings Connection Connection enabled Disabled Connections won't create new Ev…" at bounding box center [669, 287] width 864 height 519
type input "10"
click at [583, 252] on div "Settings Connection Connection enabled Disabled Connections won't create new Ev…" at bounding box center [669, 287] width 864 height 519
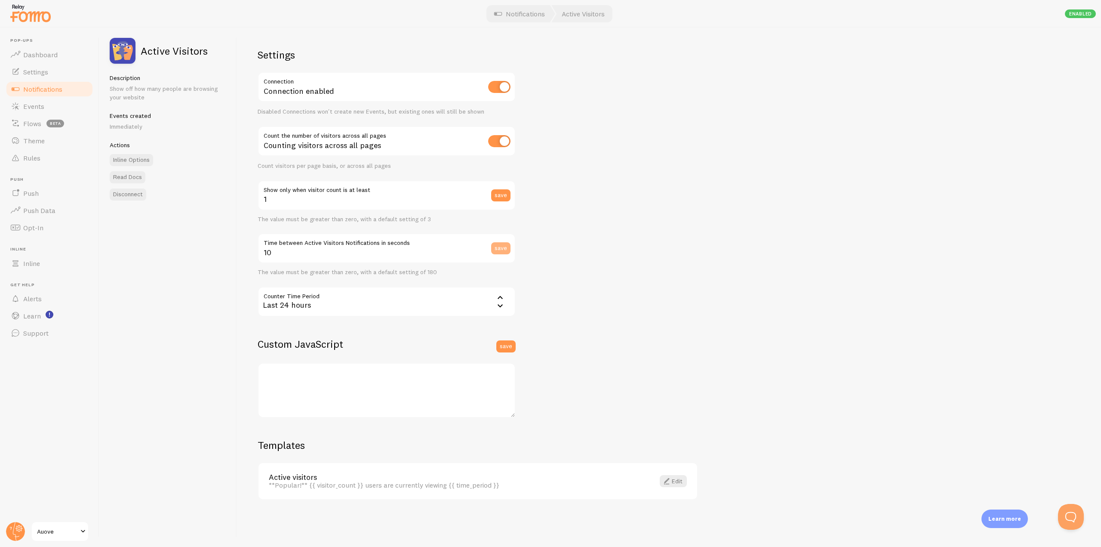
click at [495, 252] on button "save" at bounding box center [500, 248] width 19 height 12
click at [40, 75] on span "Settings" at bounding box center [35, 72] width 25 height 9
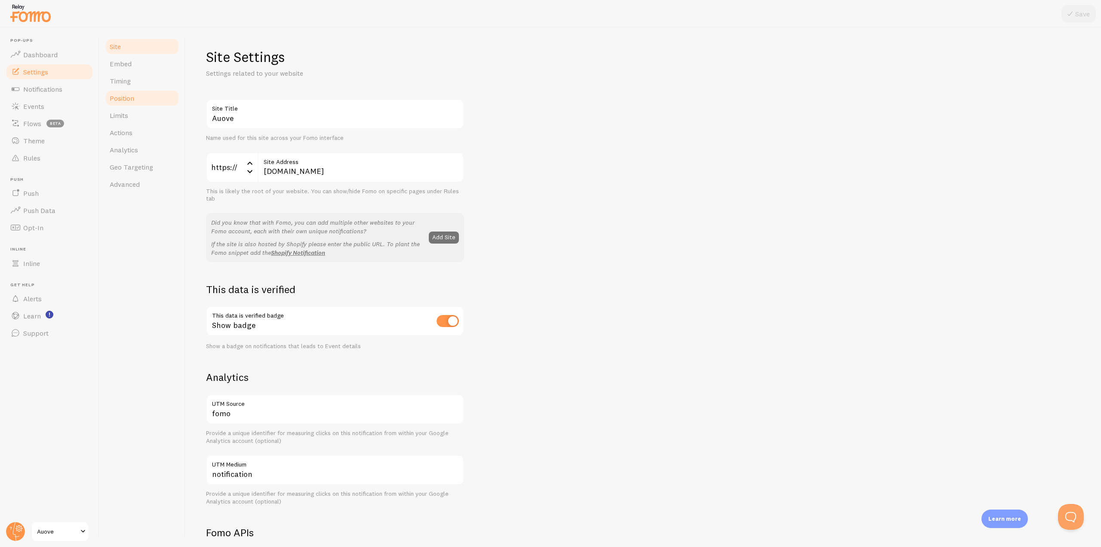
click at [131, 97] on span "Position" at bounding box center [122, 98] width 25 height 9
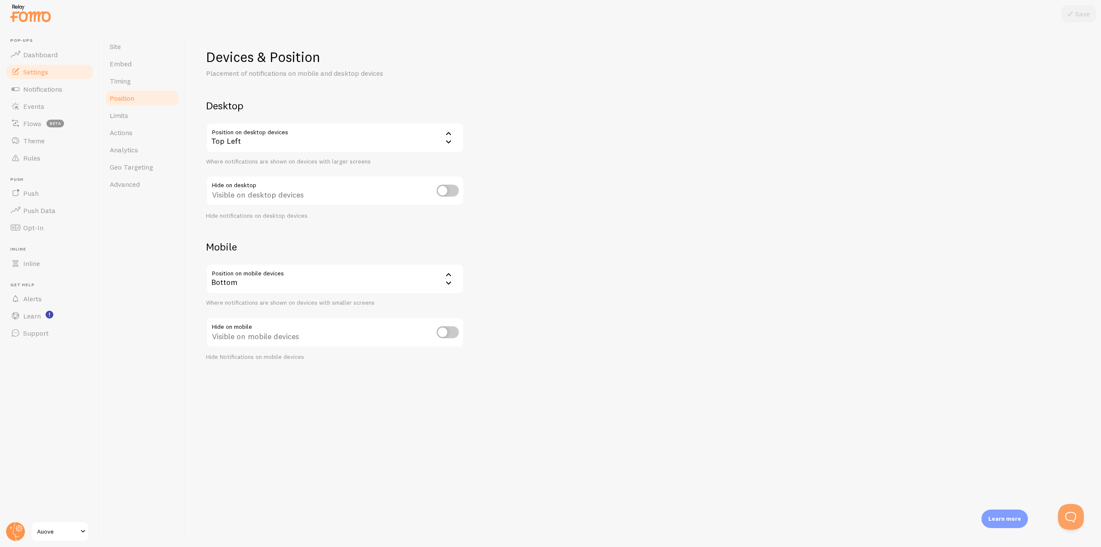
click at [315, 280] on div "Bottom" at bounding box center [335, 279] width 258 height 30
click at [295, 243] on h2 "Mobile" at bounding box center [335, 246] width 258 height 13
click at [286, 277] on div "Bottom" at bounding box center [335, 279] width 258 height 30
click at [256, 311] on li "Bottom" at bounding box center [335, 306] width 256 height 15
click at [1062, 513] on button "Open Beacon popover" at bounding box center [1070, 515] width 26 height 26
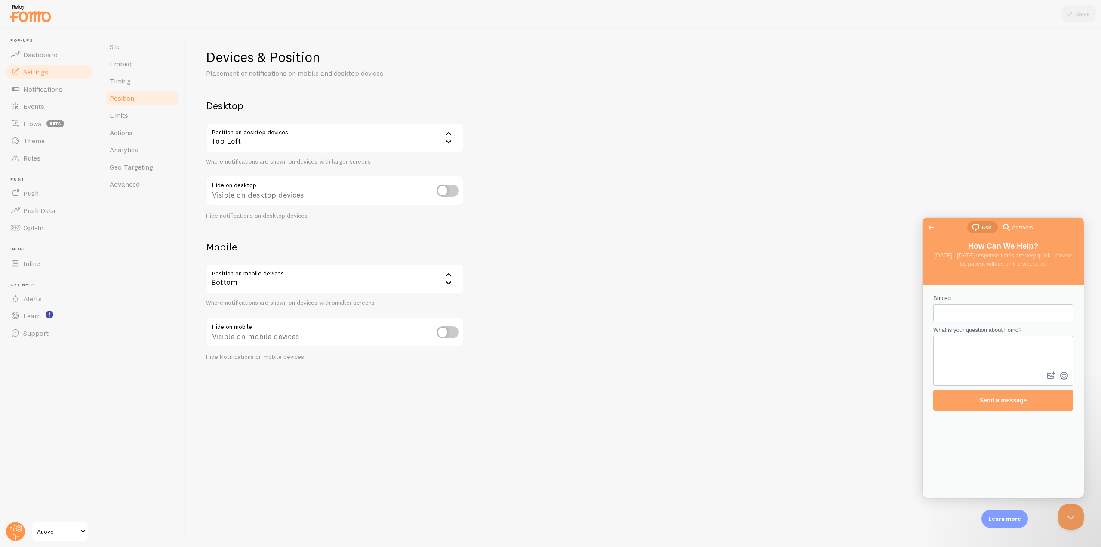
click at [1022, 234] on div "search-medium Answers" at bounding box center [1018, 228] width 41 height 14
click at [1022, 231] on span "Answers" at bounding box center [1022, 227] width 21 height 9
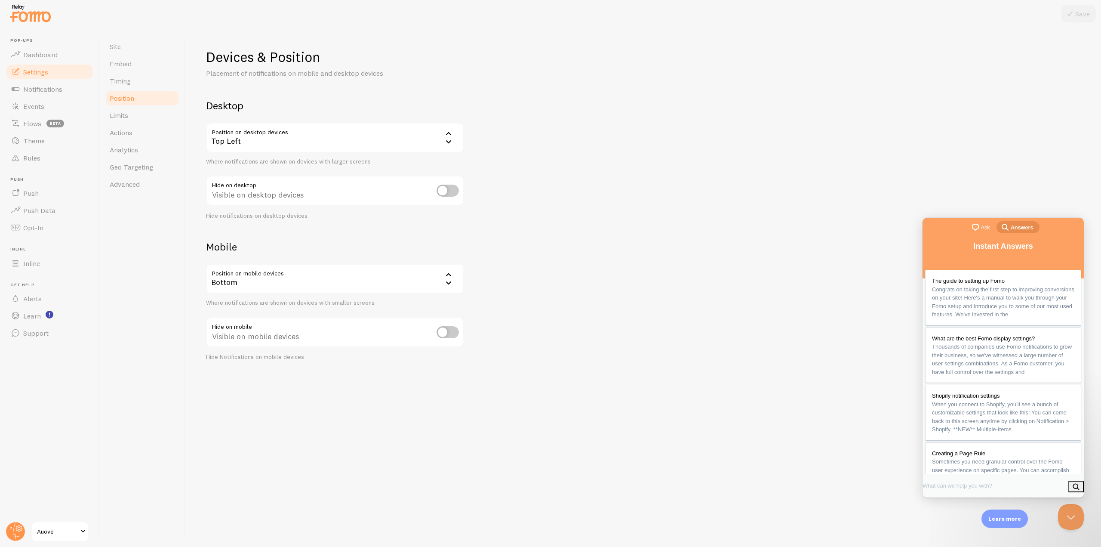
click at [987, 228] on span "Ask" at bounding box center [985, 227] width 9 height 9
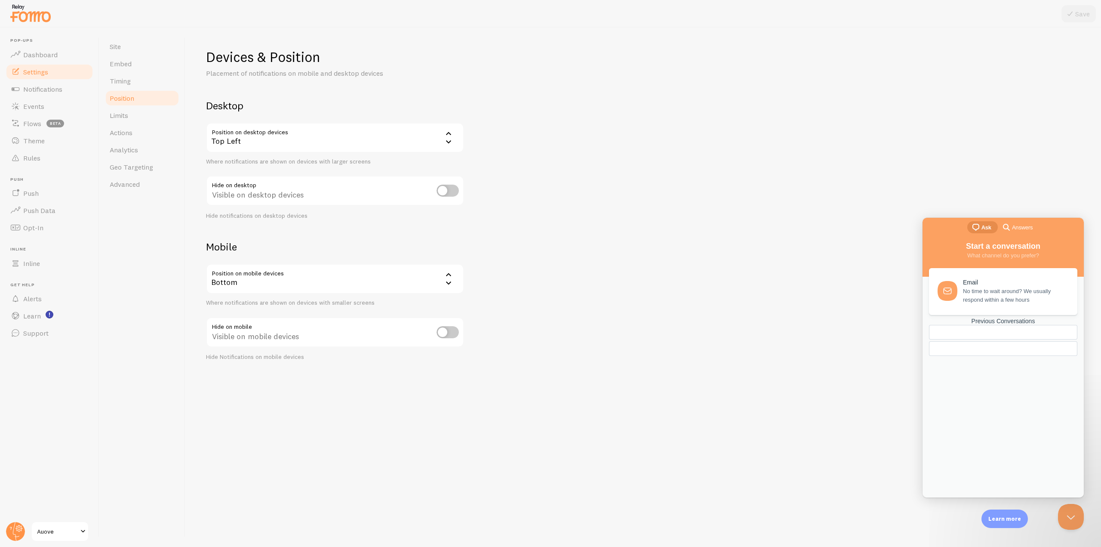
click at [1015, 325] on div "Previous Conversations" at bounding box center [1003, 321] width 148 height 7
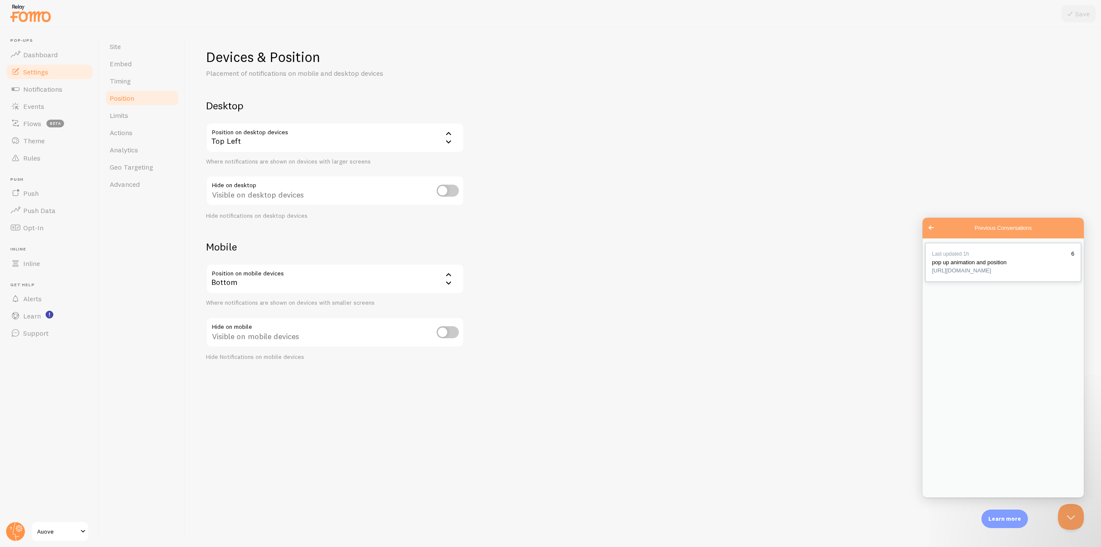
click at [983, 275] on div "Previous Conversations" at bounding box center [1003, 275] width 142 height 0
click at [350, 272] on div "Bottom" at bounding box center [335, 279] width 258 height 30
click at [282, 302] on li "Bottom" at bounding box center [335, 306] width 256 height 15
click at [282, 276] on div "Bottom" at bounding box center [335, 279] width 258 height 30
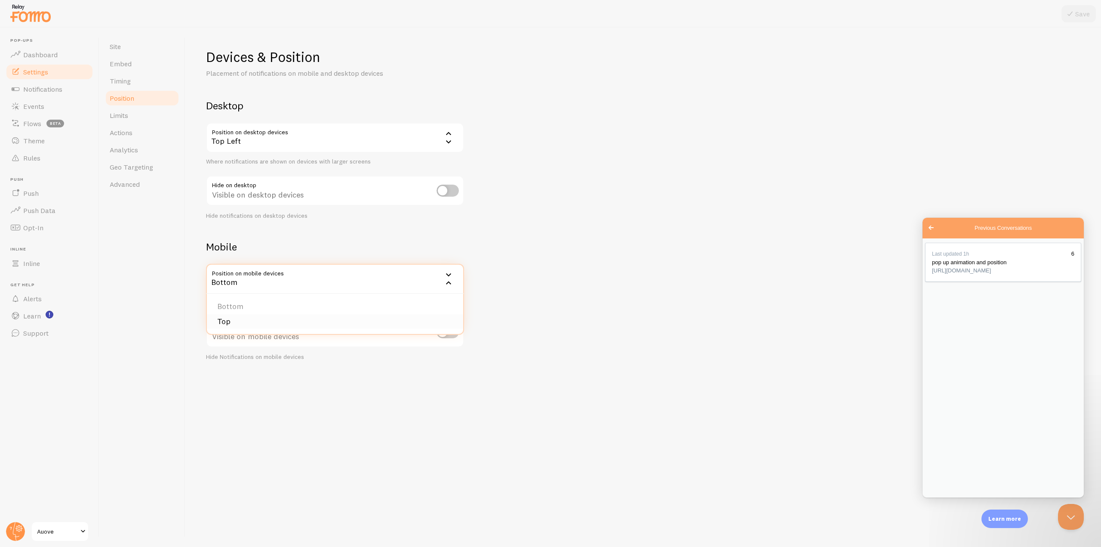
click at [268, 315] on li "Top" at bounding box center [335, 321] width 256 height 15
click at [1076, 12] on button "Save" at bounding box center [1079, 13] width 34 height 17
click at [247, 274] on div "Top" at bounding box center [335, 279] width 258 height 30
click at [248, 305] on li "Bottom" at bounding box center [335, 306] width 256 height 15
click at [1076, 14] on button "Save" at bounding box center [1079, 13] width 34 height 17
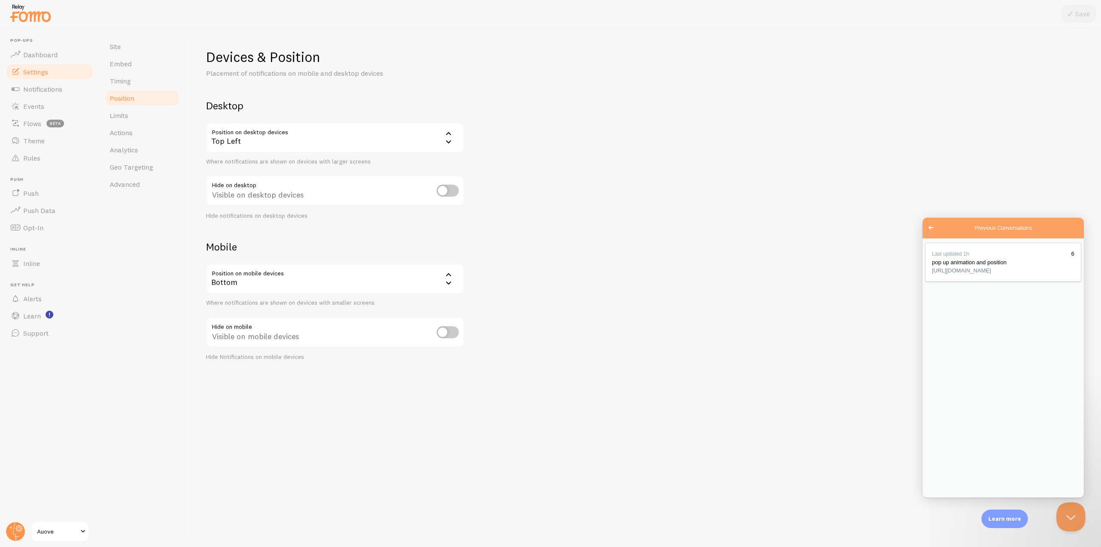
click at [1064, 517] on button "Close Beacon popover" at bounding box center [1070, 515] width 26 height 26
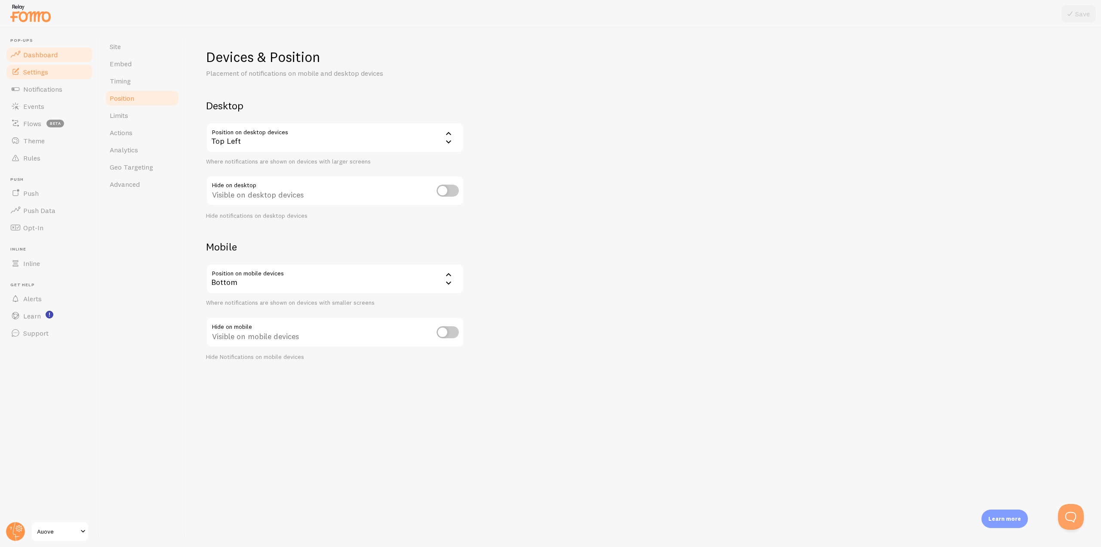
click at [61, 52] on link "Dashboard" at bounding box center [49, 54] width 89 height 17
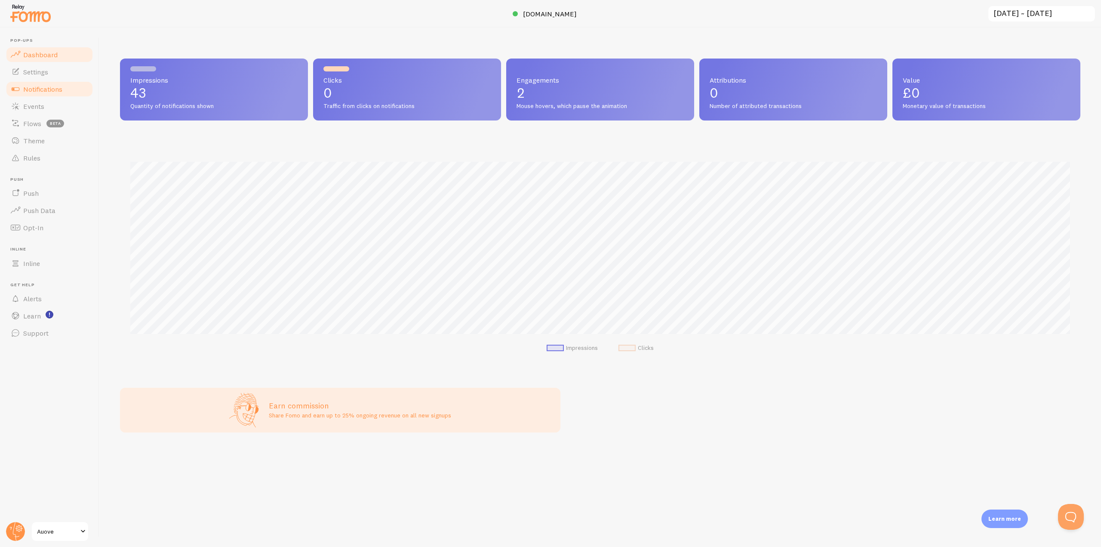
scroll to position [226, 961]
click at [49, 86] on span "Notifications" at bounding box center [42, 89] width 39 height 9
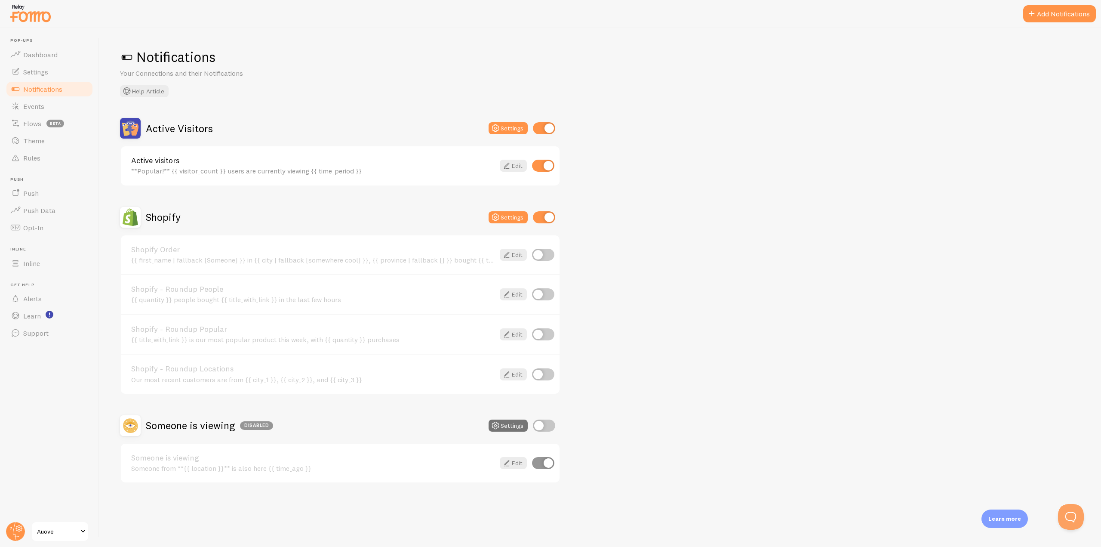
click at [364, 161] on link "Active visitors" at bounding box center [313, 161] width 364 height 8
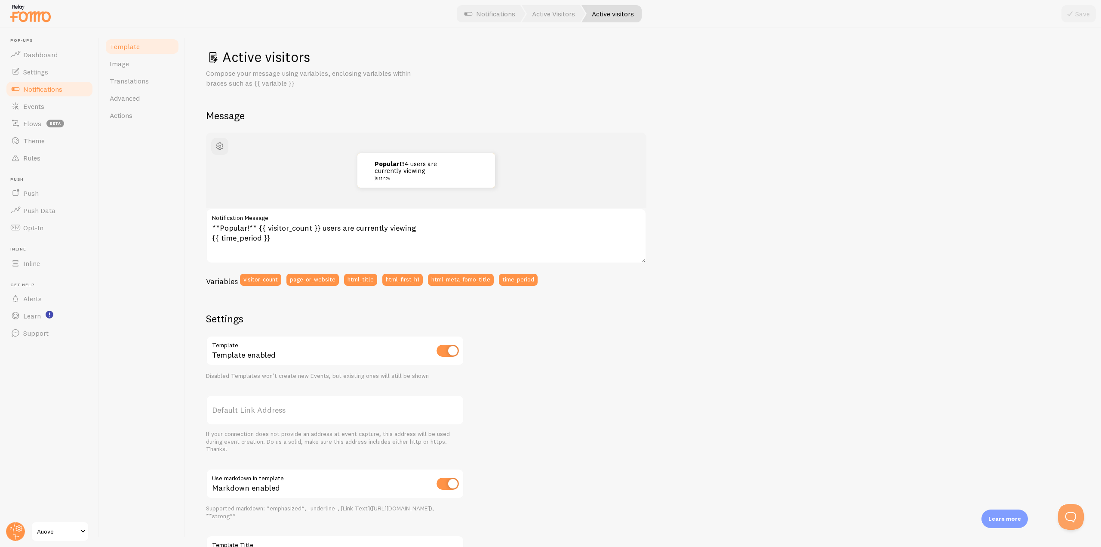
scroll to position [75, 0]
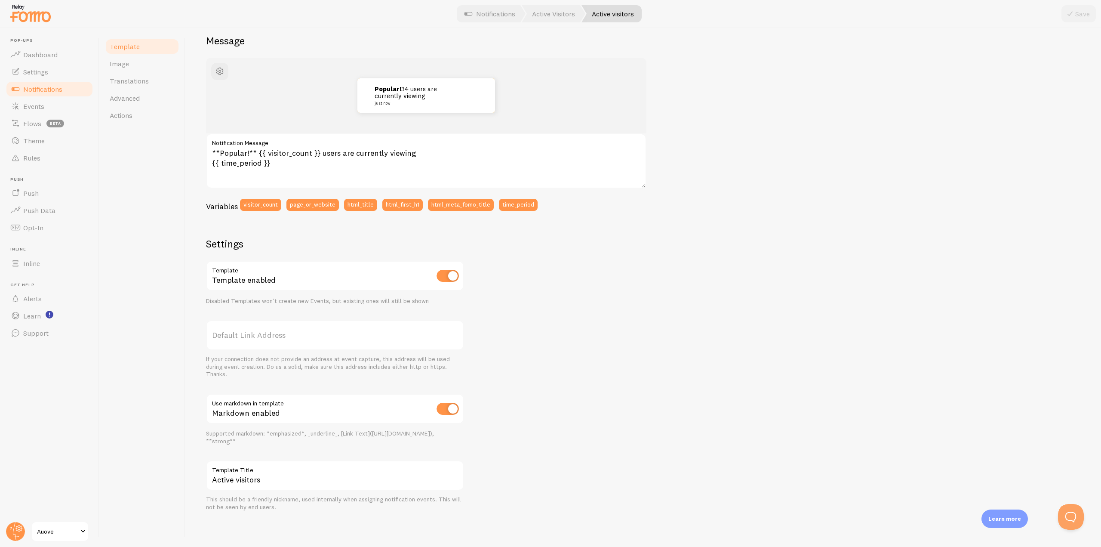
click at [545, 25] on div at bounding box center [550, 14] width 1101 height 28
click at [548, 18] on link "Active Visitors" at bounding box center [554, 13] width 64 height 17
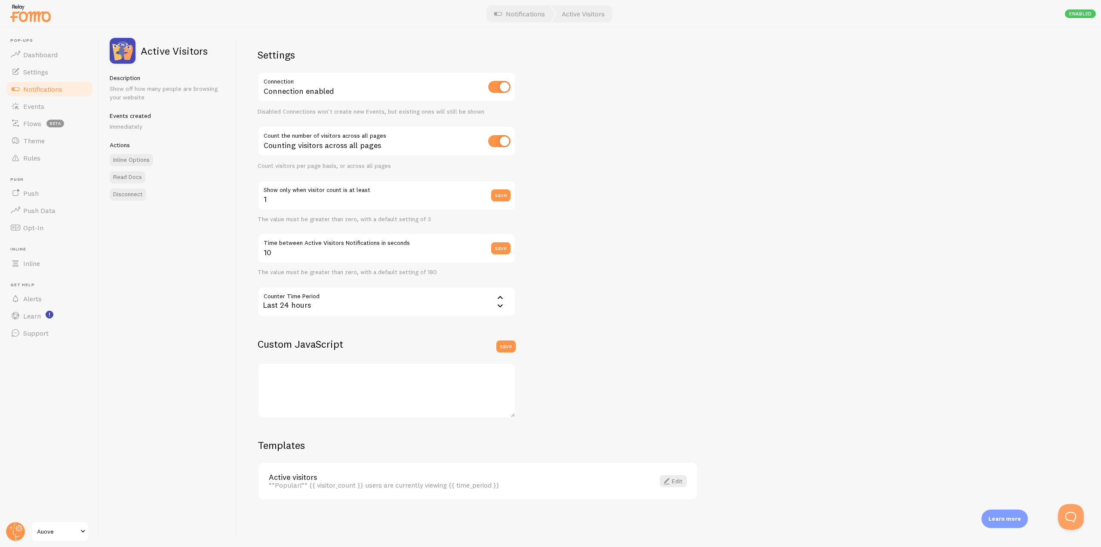
click at [328, 299] on div "Last 24 hours" at bounding box center [387, 302] width 258 height 30
click at [249, 269] on div "Settings Connection Connection enabled Disabled Connections won't create new Ev…" at bounding box center [669, 287] width 864 height 519
click at [343, 257] on input "10" at bounding box center [387, 248] width 258 height 30
drag, startPoint x: 284, startPoint y: 259, endPoint x: 244, endPoint y: 259, distance: 40.0
click at [244, 259] on div "Settings Connection Connection enabled Disabled Connections won't create new Ev…" at bounding box center [669, 287] width 864 height 519
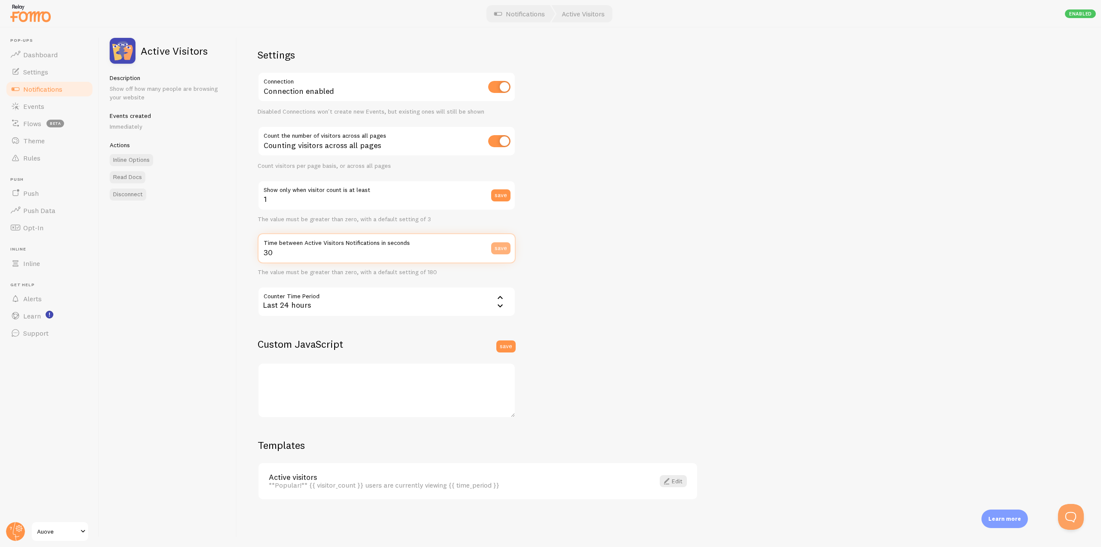
type input "30"
click at [502, 250] on button "save" at bounding box center [500, 248] width 19 height 12
